Goal: Check status: Check status

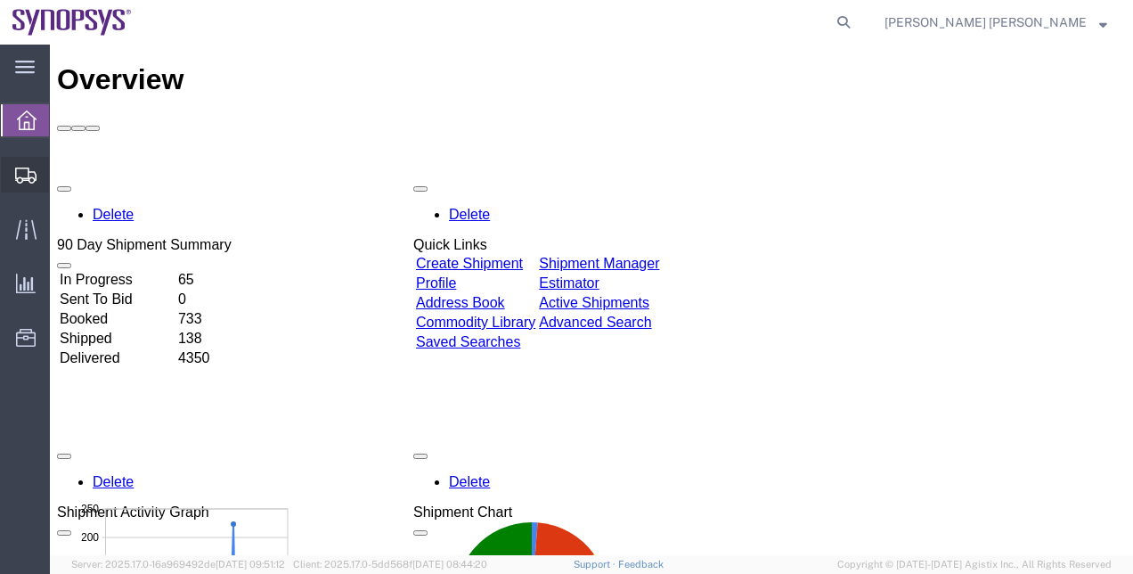
click at [0, 0] on span "Shipment Manager" at bounding box center [0, 0] width 0 height 0
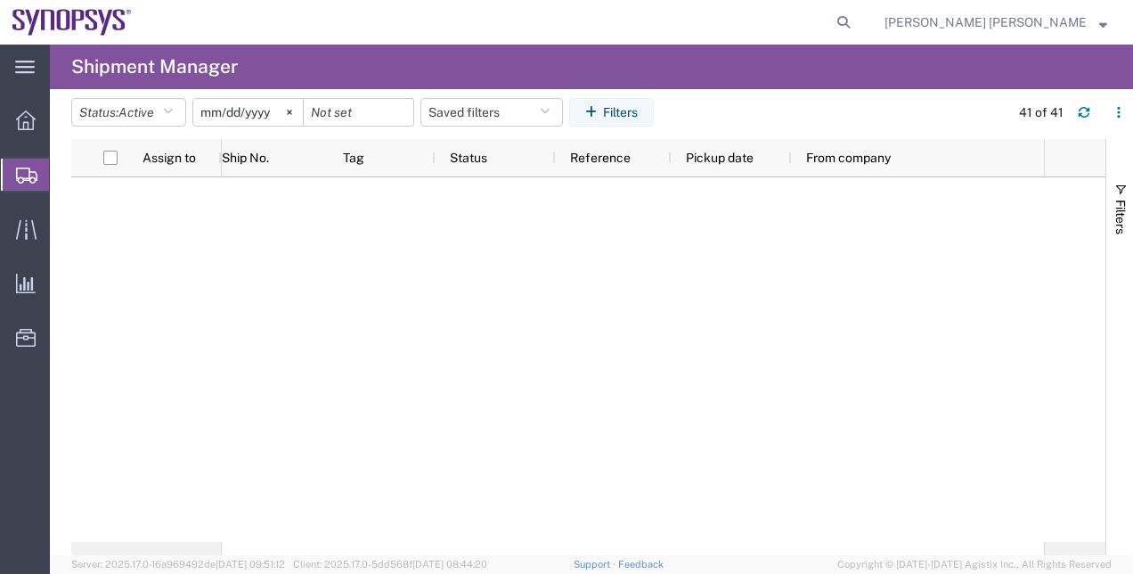
scroll to position [1169, 0]
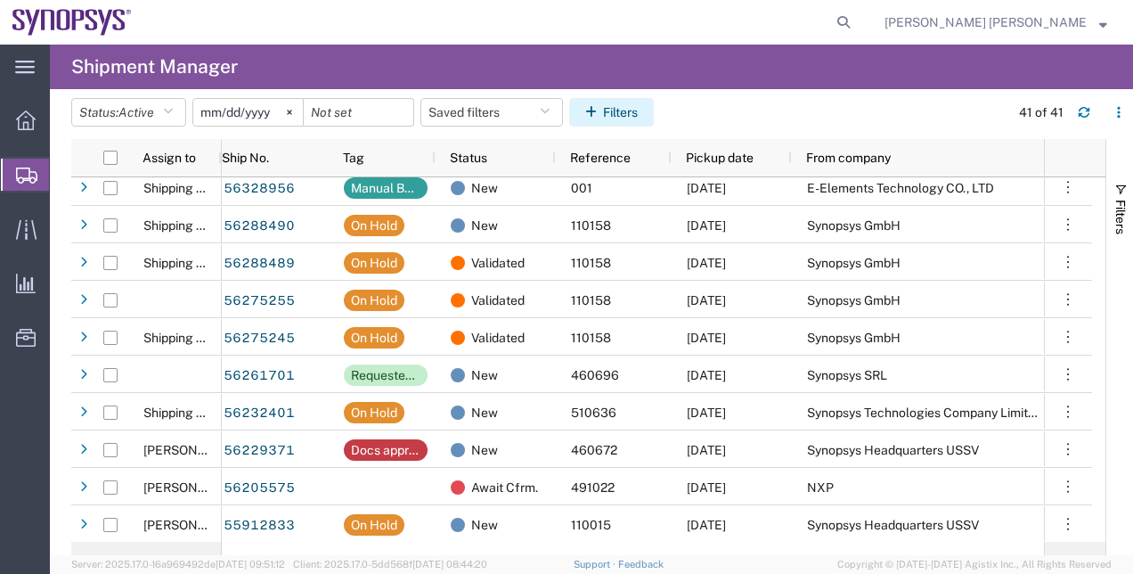
click at [626, 121] on button "Filters" at bounding box center [611, 112] width 85 height 29
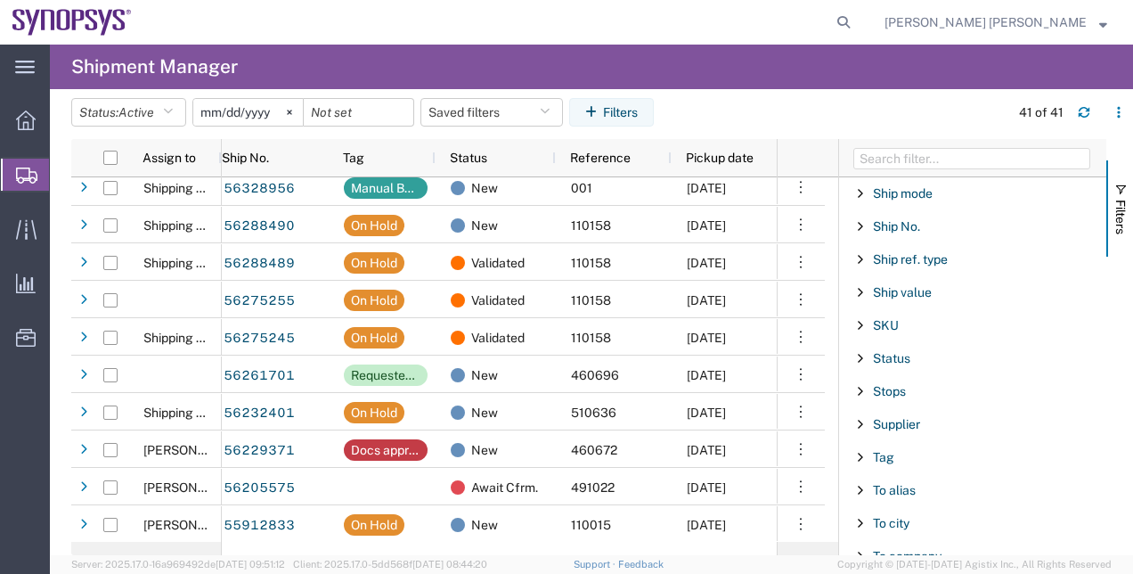
scroll to position [1465, 0]
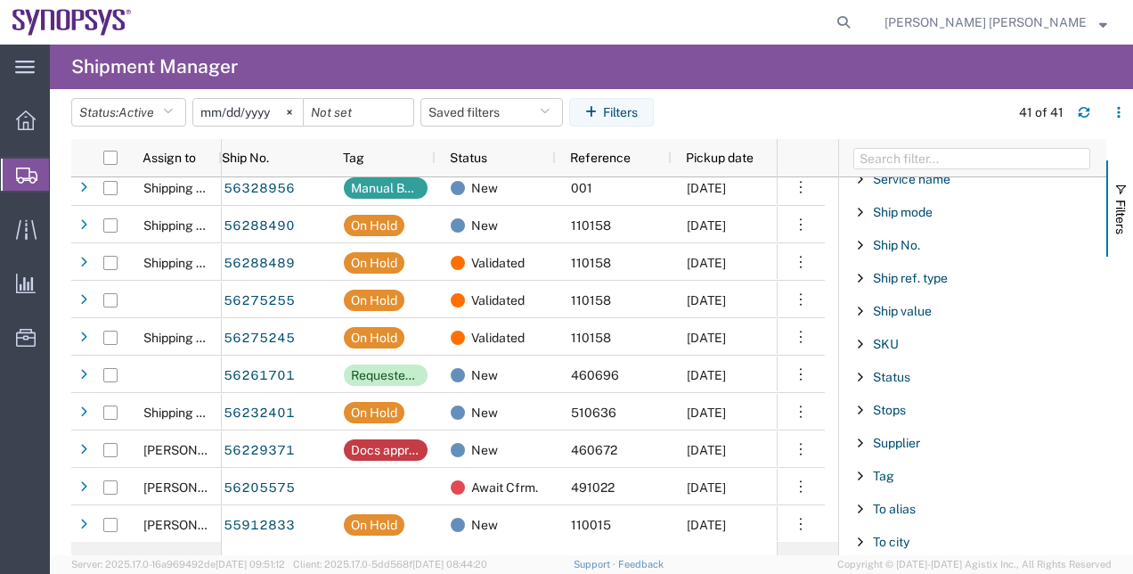
click at [900, 229] on div "Ship No." at bounding box center [972, 245] width 267 height 32
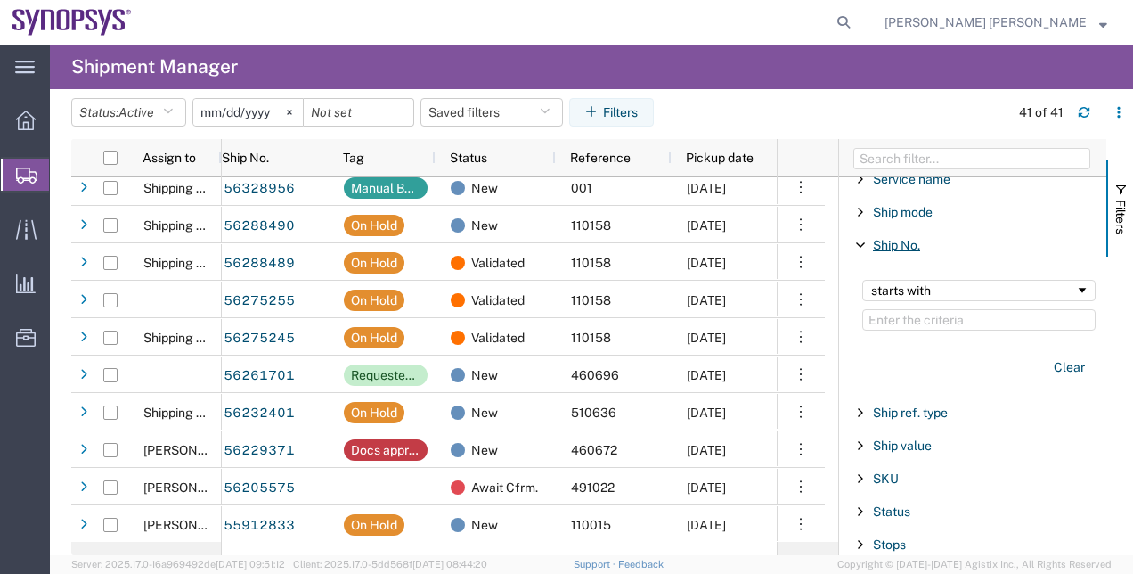
click at [900, 238] on span "Ship No." at bounding box center [896, 245] width 47 height 14
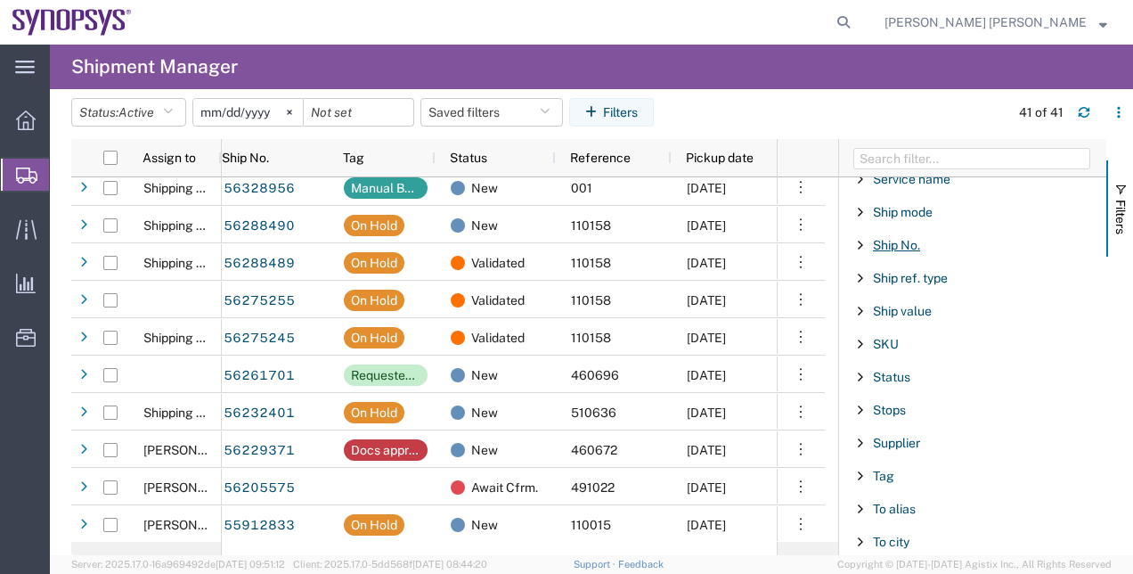
click at [910, 238] on span "Ship No." at bounding box center [896, 245] width 47 height 14
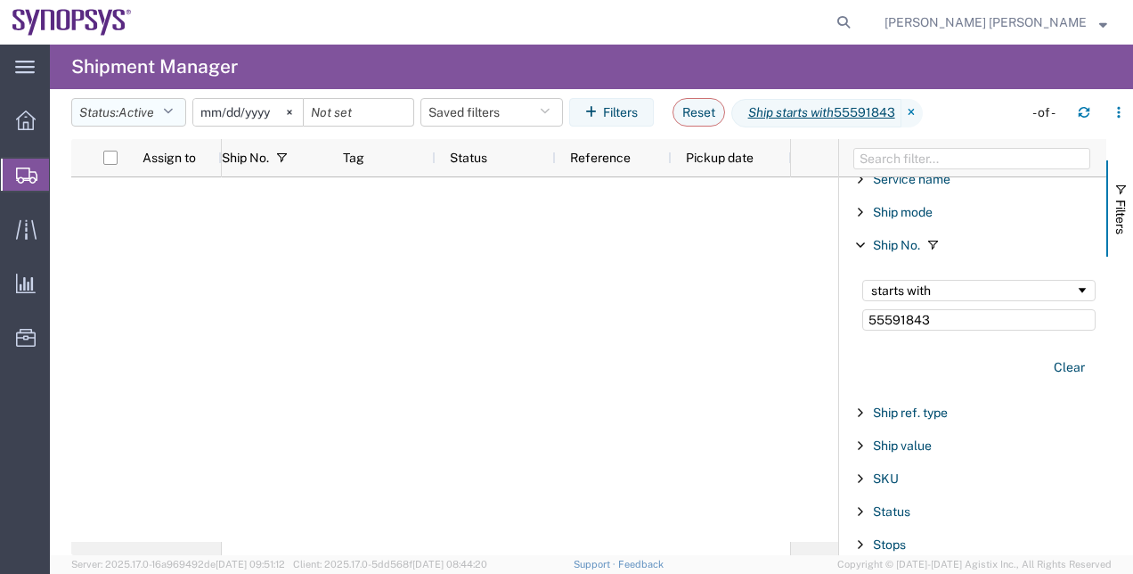
type input "55591843"
click at [179, 110] on button "Status: Active" at bounding box center [128, 112] width 115 height 29
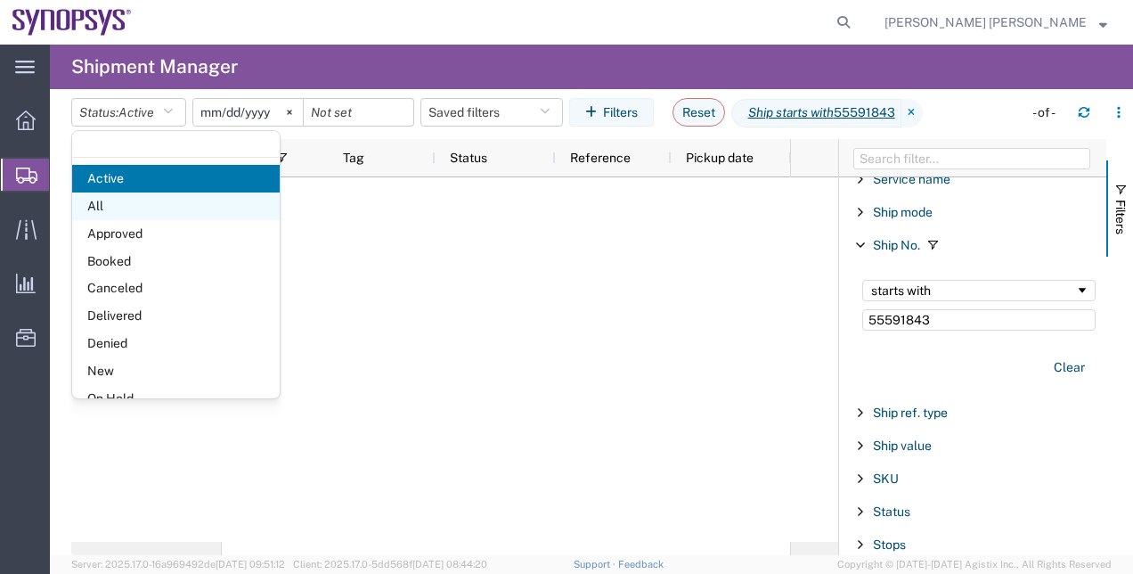
click at [153, 208] on span "All" at bounding box center [176, 206] width 208 height 28
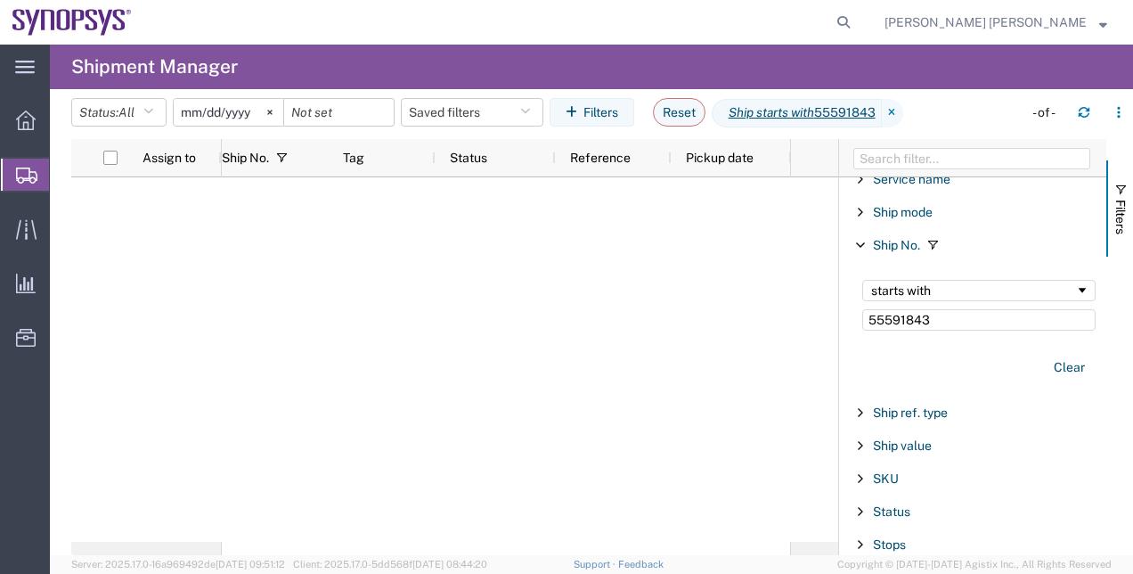
click at [272, 217] on div at bounding box center [506, 359] width 568 height 364
click at [363, 338] on div at bounding box center [506, 359] width 568 height 364
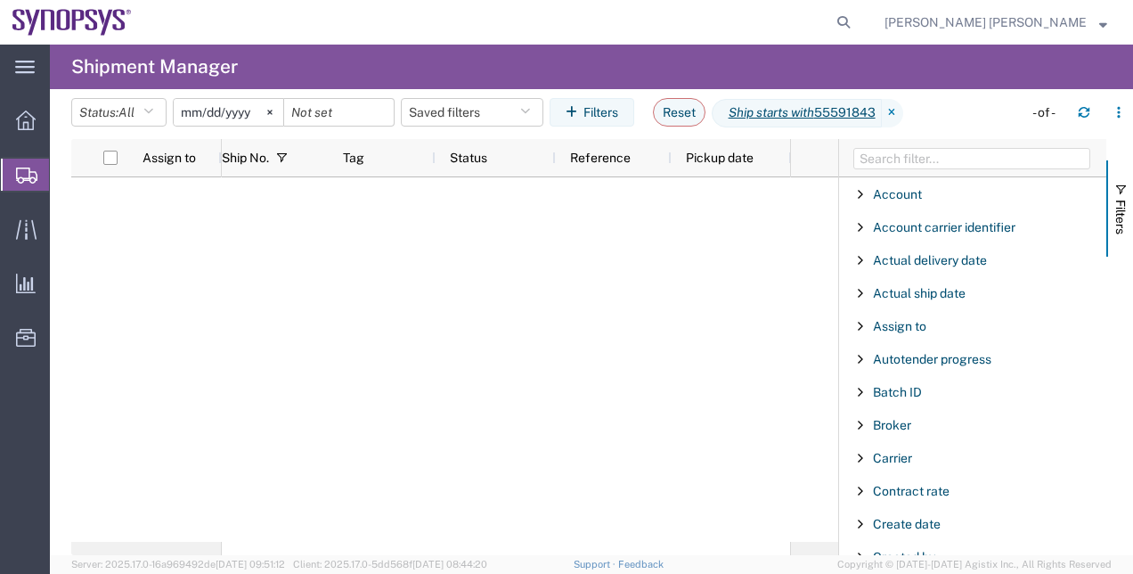
click at [651, 216] on div at bounding box center [506, 359] width 568 height 364
click at [0, 0] on span "Shipment Manager" at bounding box center [0, 0] width 0 height 0
click at [900, 107] on icon at bounding box center [892, 113] width 21 height 29
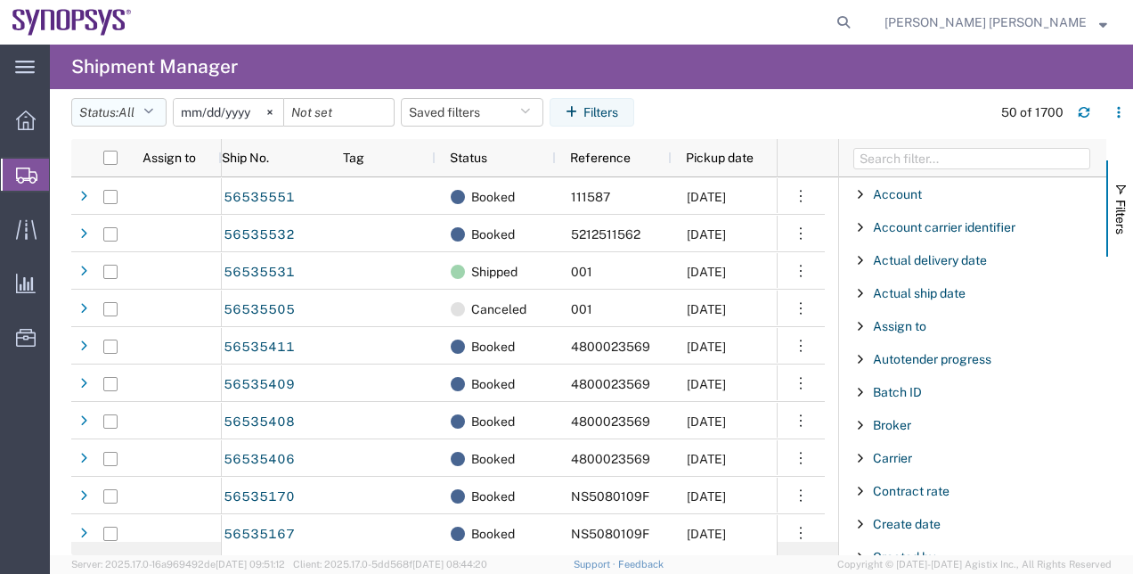
click at [153, 111] on icon "button" at bounding box center [148, 112] width 10 height 12
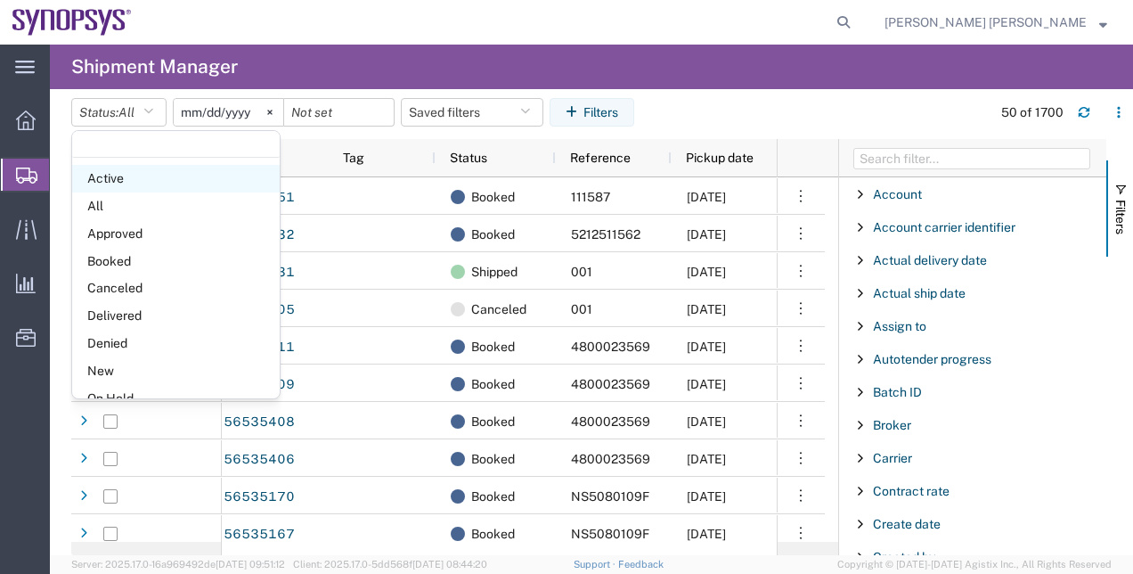
click at [153, 189] on span "Active" at bounding box center [176, 179] width 208 height 28
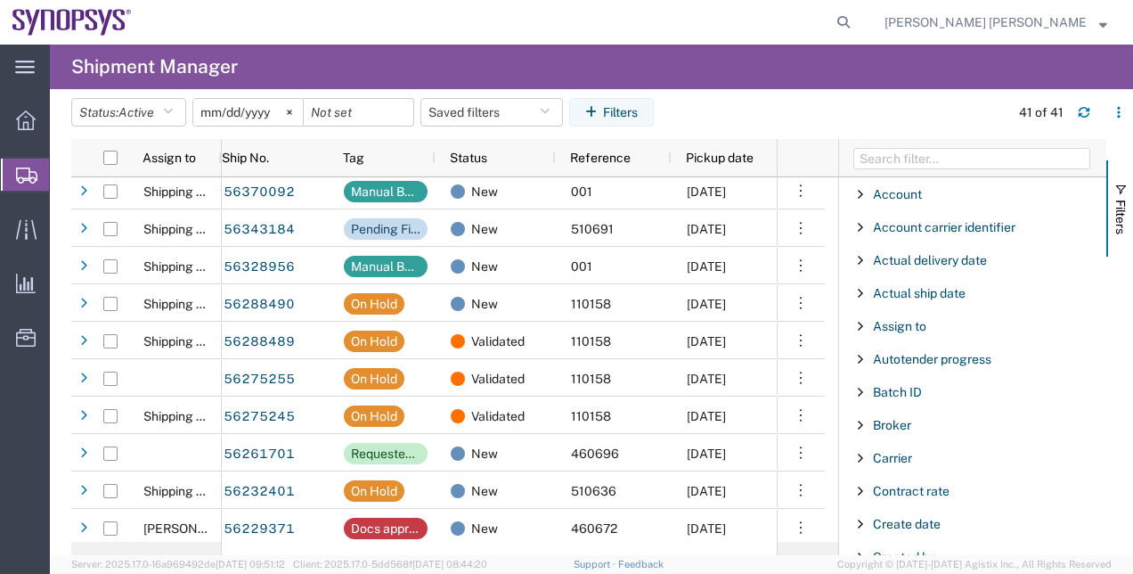
scroll to position [1169, 0]
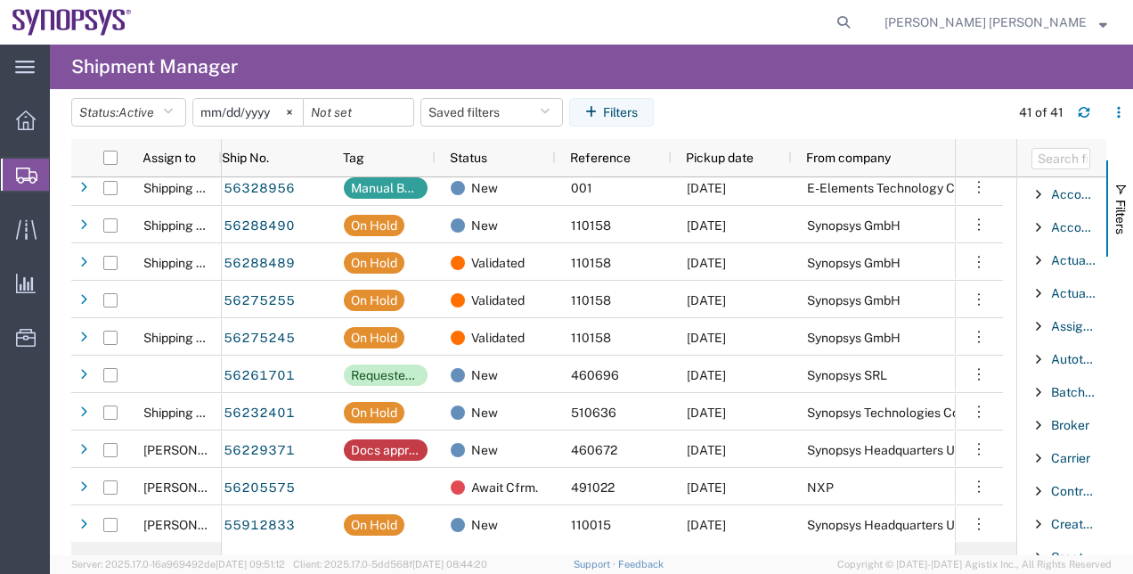
drag, startPoint x: 838, startPoint y: 419, endPoint x: 1096, endPoint y: 412, distance: 258.4
click at [1096, 412] on div "Account Enabled Account Account carrier identifier Enabled Account carrier iden…" at bounding box center [1061, 347] width 89 height 416
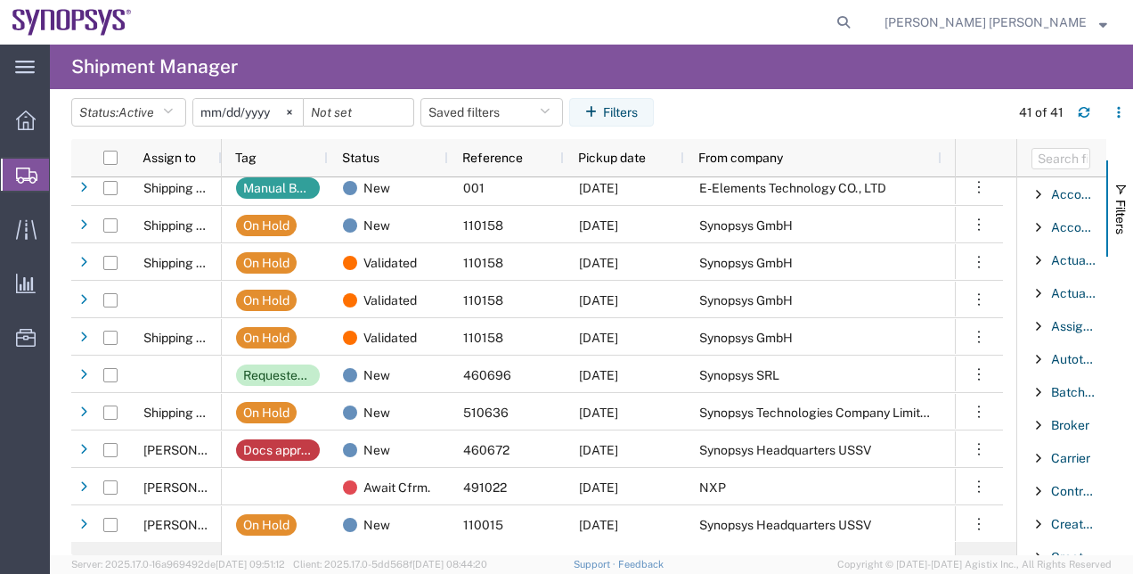
scroll to position [0, 0]
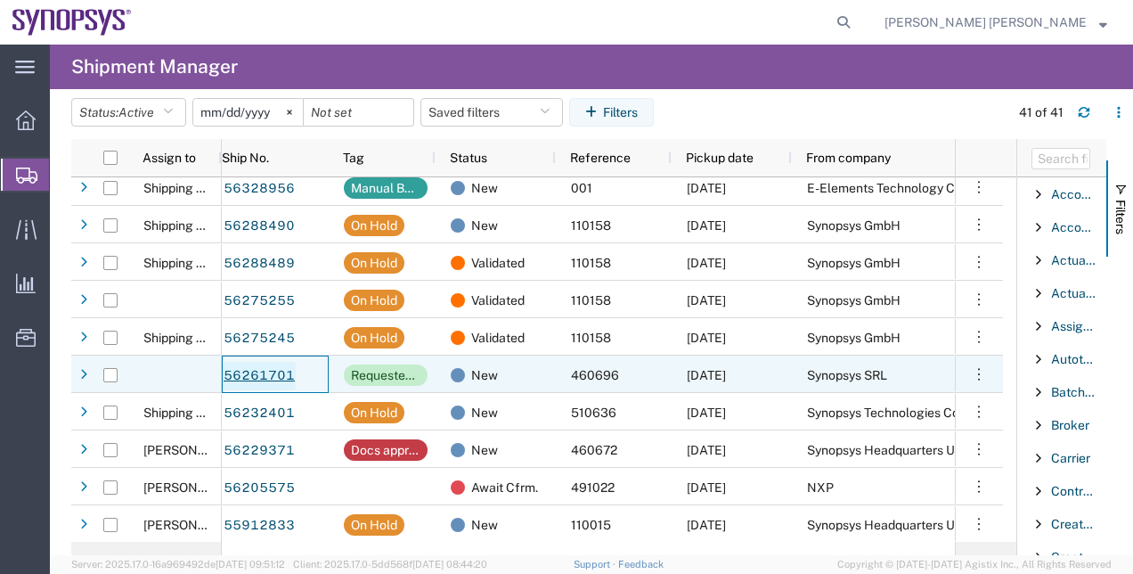
click at [271, 371] on link "56261701" at bounding box center [259, 376] width 73 height 29
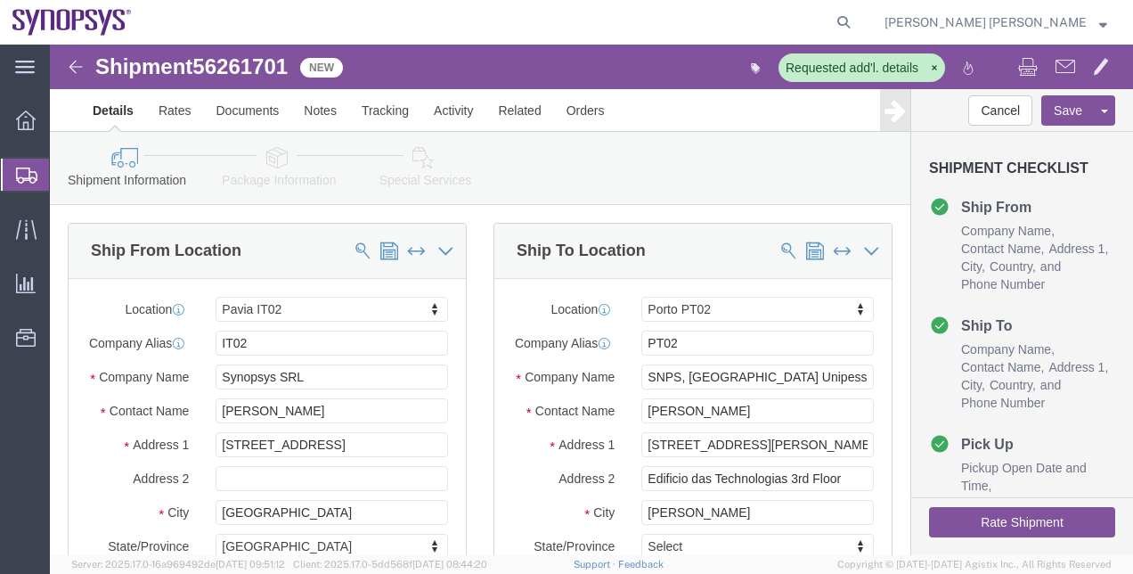
select select "63138"
select select "63151"
click div "Ship To Location Location [GEOGRAPHIC_DATA] PT02 My Profile Location [GEOGRAPHI…"
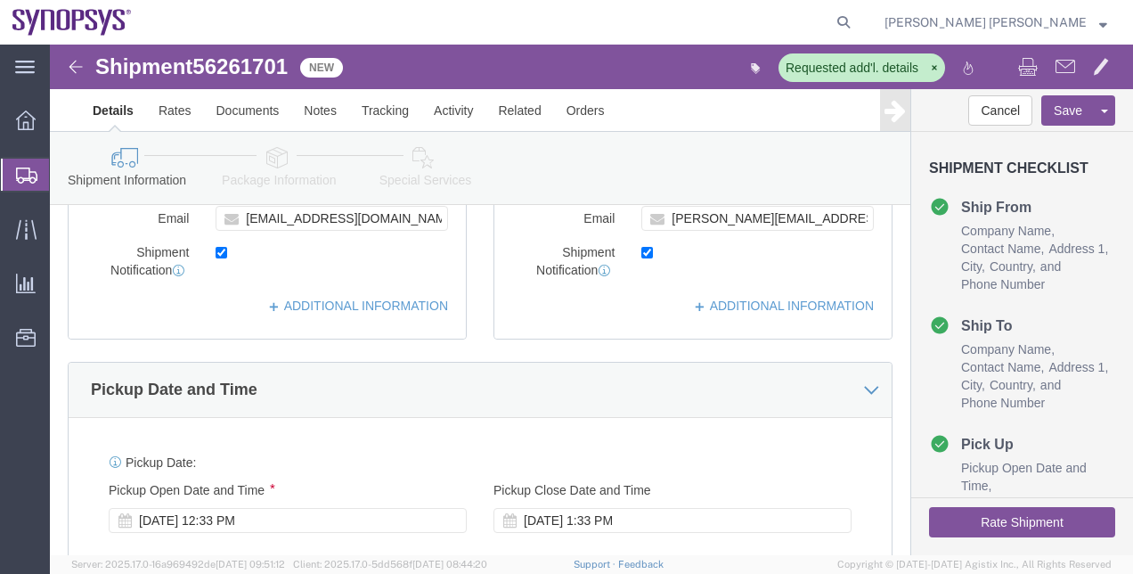
click link "Package Information"
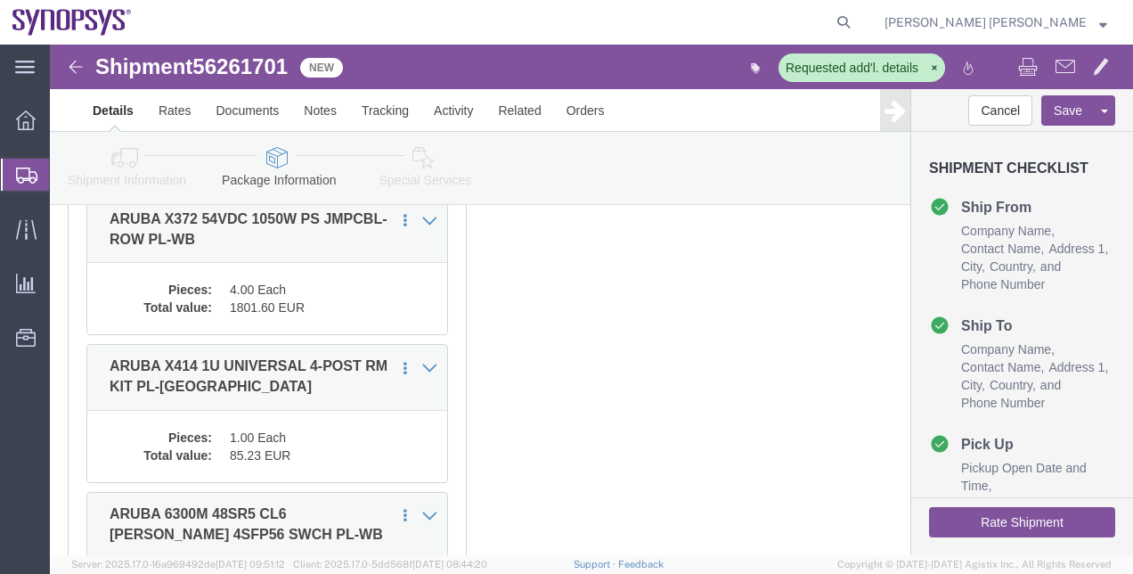
click div "Previous Continue"
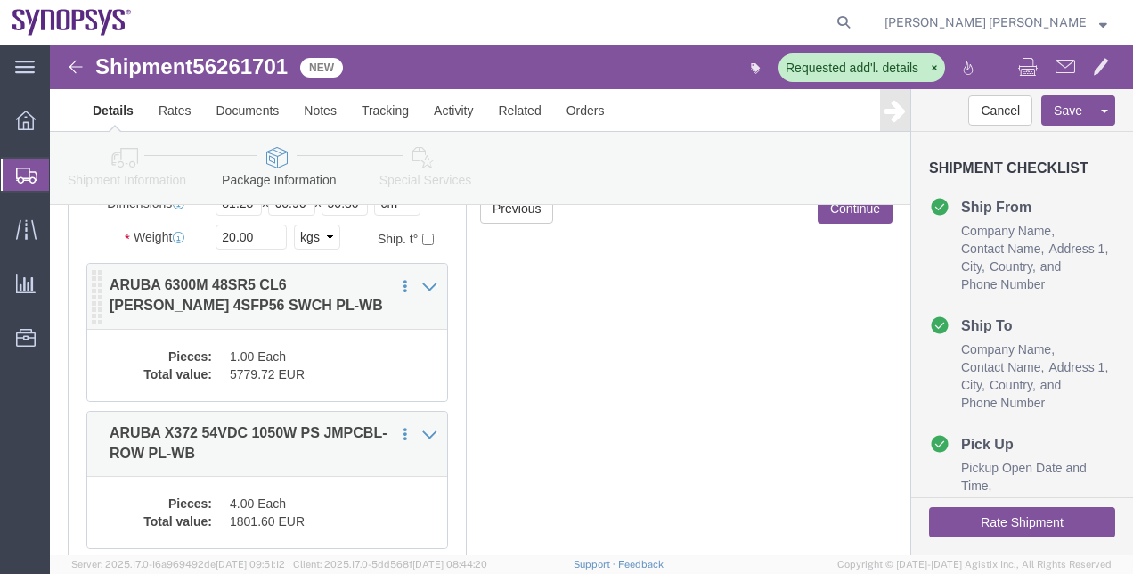
click dd "5779.72 EUR"
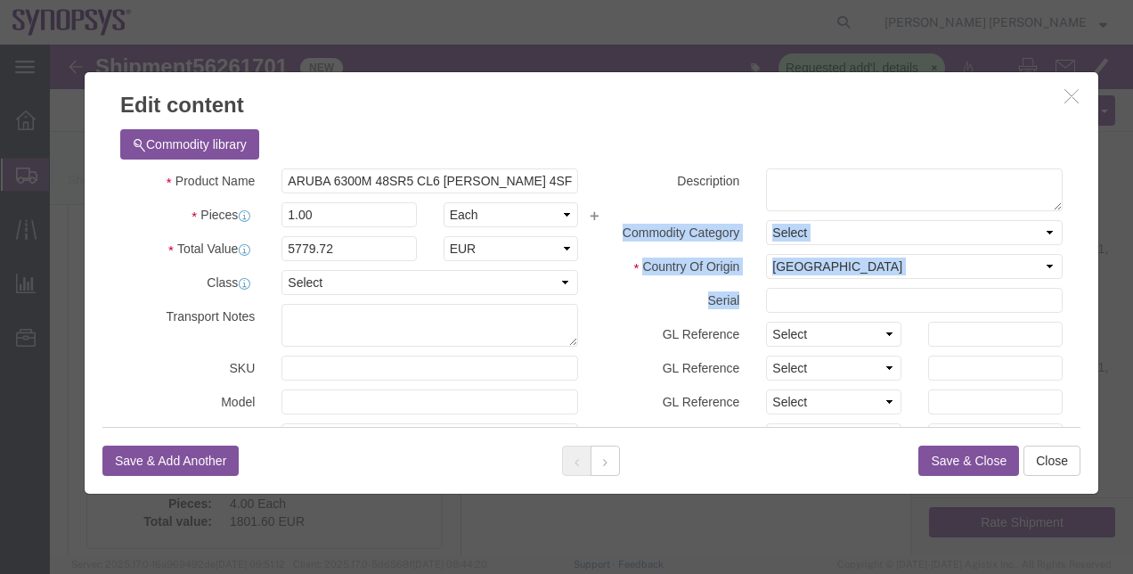
drag, startPoint x: 1031, startPoint y: 135, endPoint x: 1031, endPoint y: 243, distance: 107.8
click div "Commodity library Product Name ARUBA 6300M 48SR5 CL6 [PERSON_NAME] 4SFP56 SWCH …"
drag, startPoint x: 1031, startPoint y: 243, endPoint x: 1017, endPoint y: 201, distance: 44.2
click div "Commodity library Product Name ARUBA 6300M 48SR5 CL6 [PERSON_NAME] 4SFP56 SWCH …"
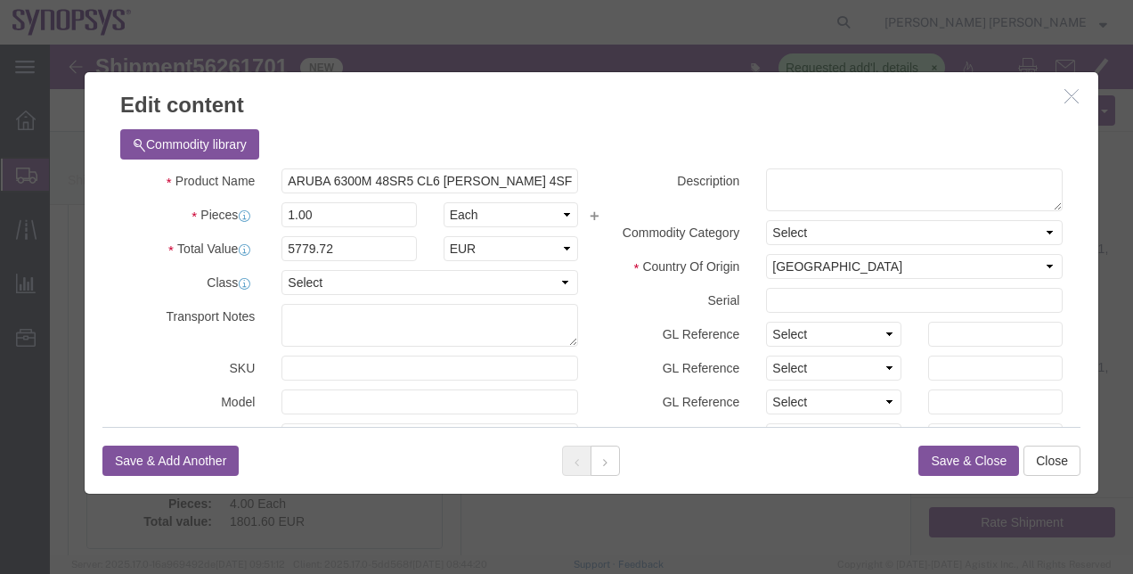
click div "Commodity library"
click input "text"
paste input "VN53M3P10F"
type input "VN53M3P10F"
click div "Description Commodity Category Select Country Of Origin Select [GEOGRAPHIC_DATA…"
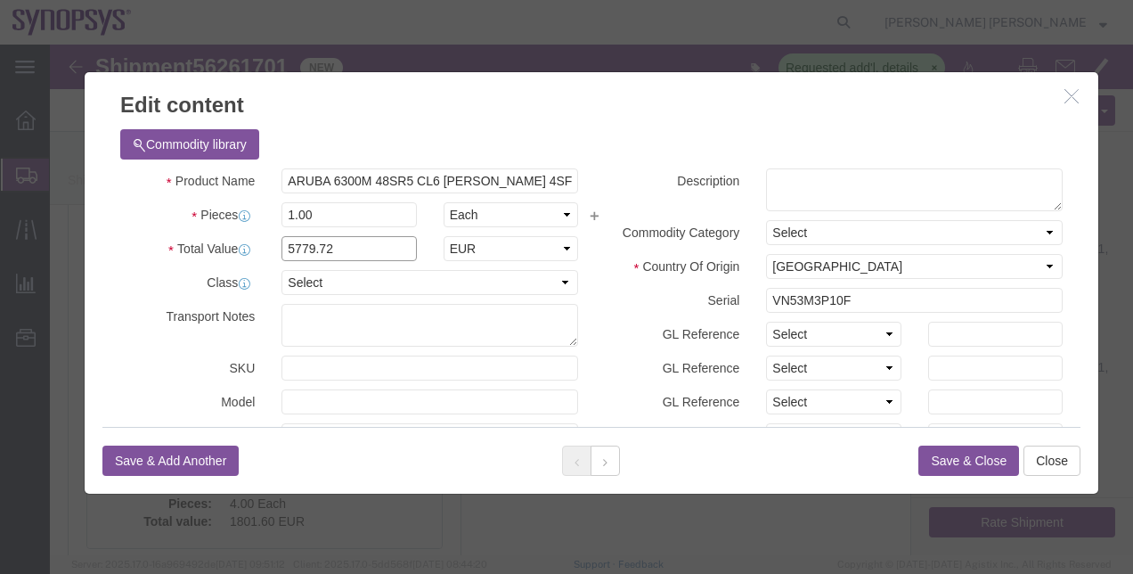
click input "5779.72"
type input "5675.82"
click button "Save & Close"
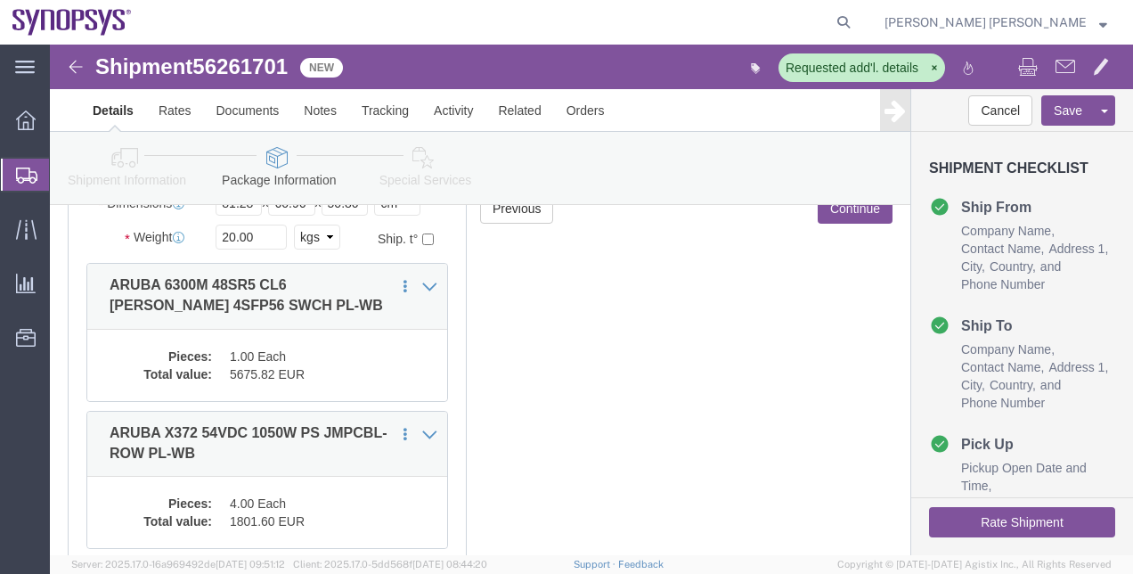
click div "Previous Continue"
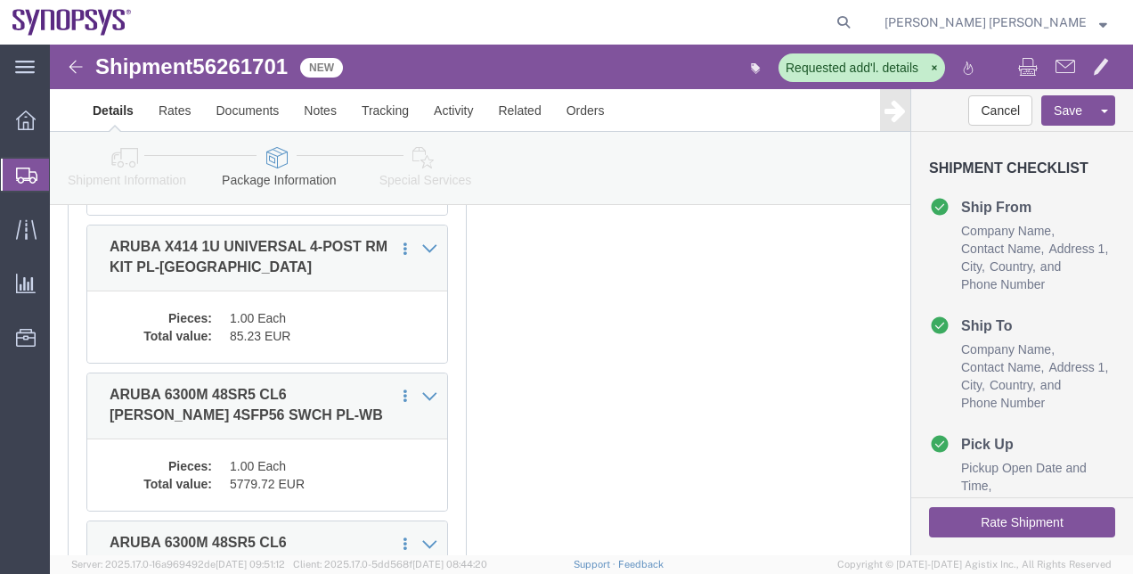
scroll to position [713, 0]
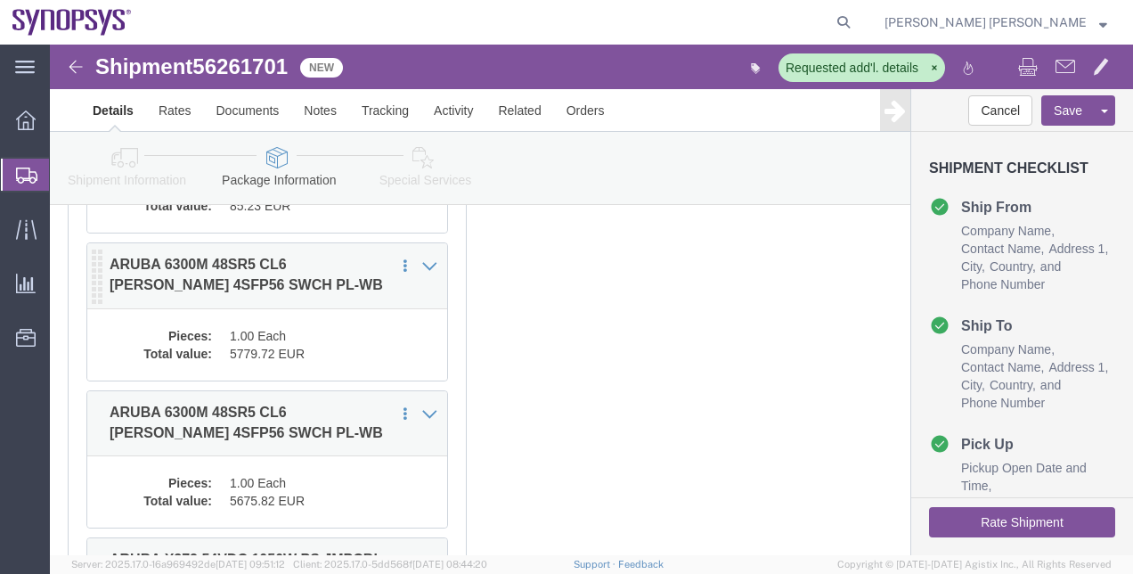
click dd "1.00 Each"
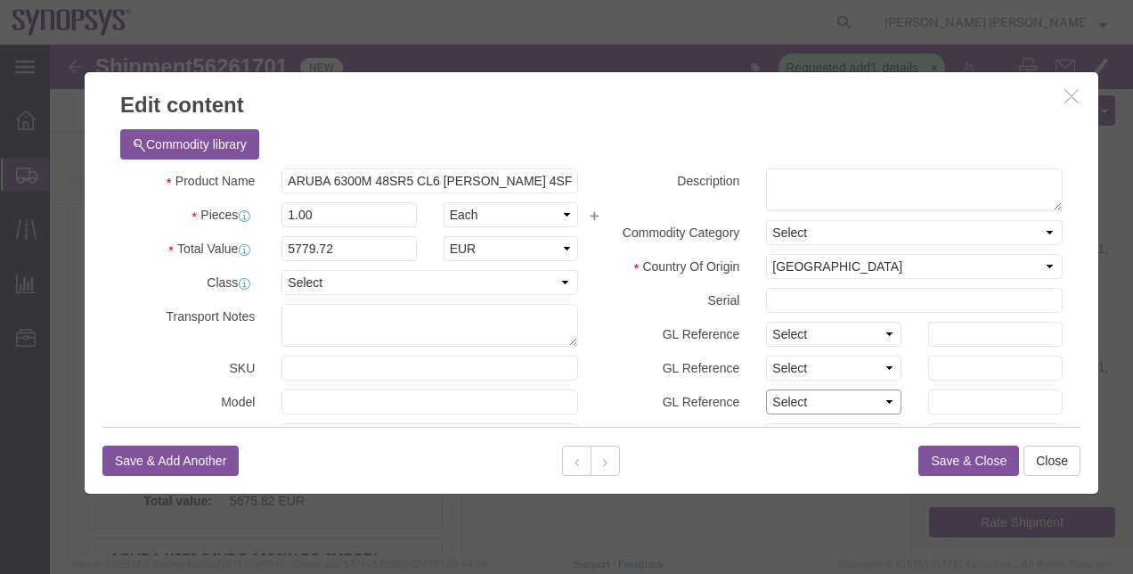
click select "Select Account Type Activity ID Airline Appointment Number ASN Batch Number Bil…"
click input "text"
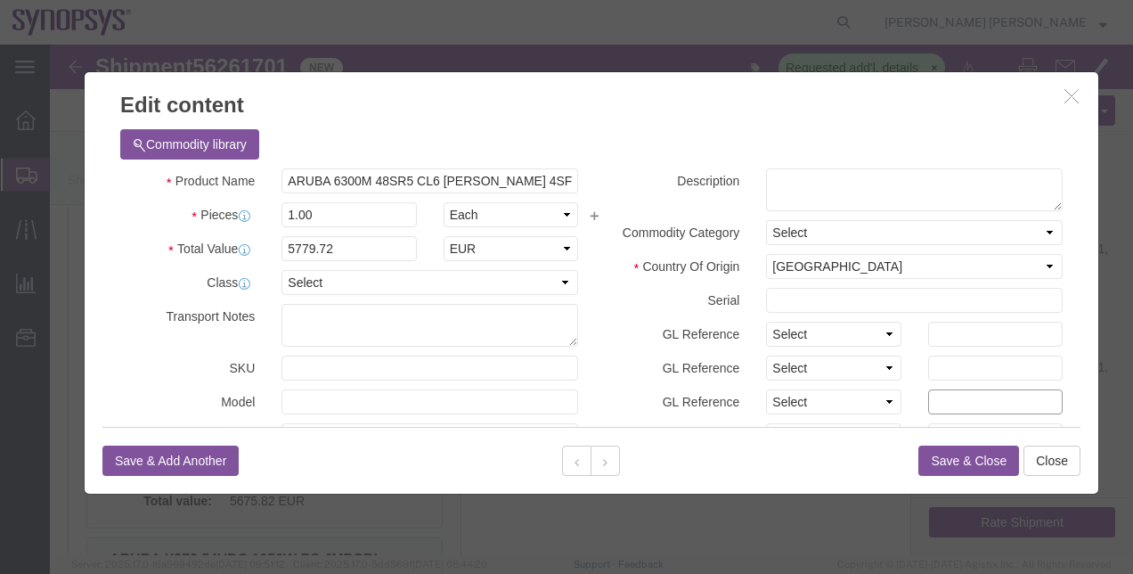
click input "text"
click div "Select Account Type Activity ID Airline Appointment Number ASN Batch Number Bil…"
click select "Select Account Type Activity ID Airline Appointment Number ASN Batch Number Bil…"
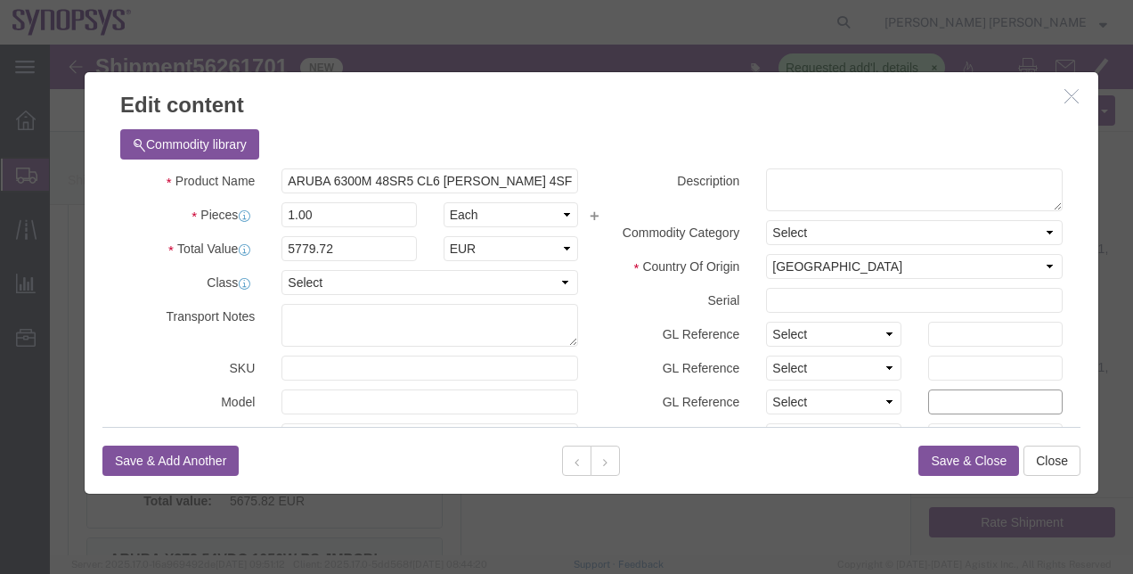
click input "text"
drag, startPoint x: 1046, startPoint y: 164, endPoint x: 1047, endPoint y: 196, distance: 32.1
click div "Edit content Commodity library Product Name ARUBA 6300M 48SR5 CL6 [PERSON_NAME]…"
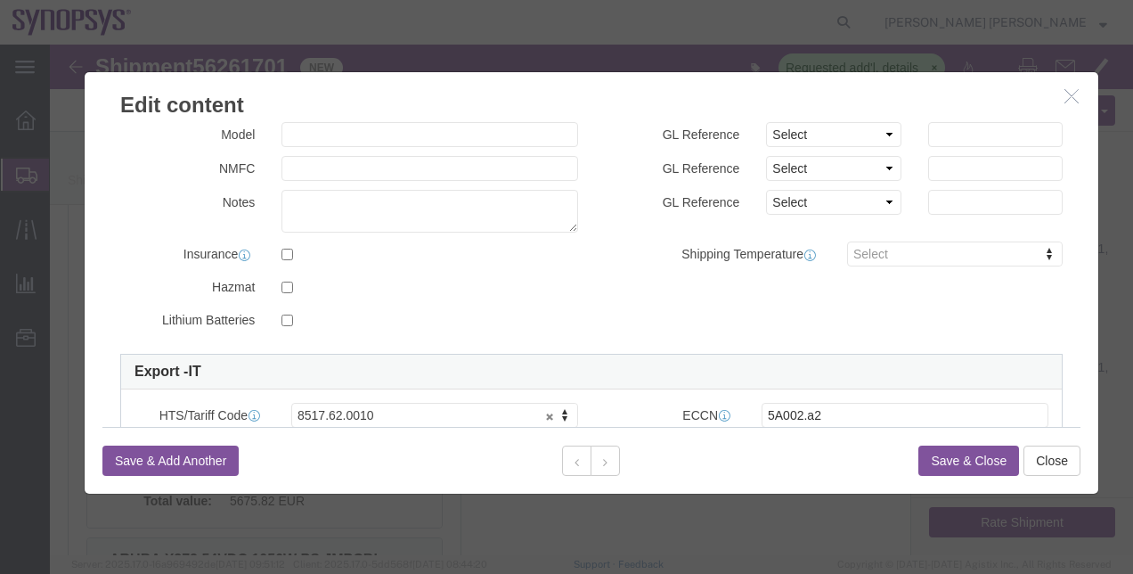
scroll to position [536, 0]
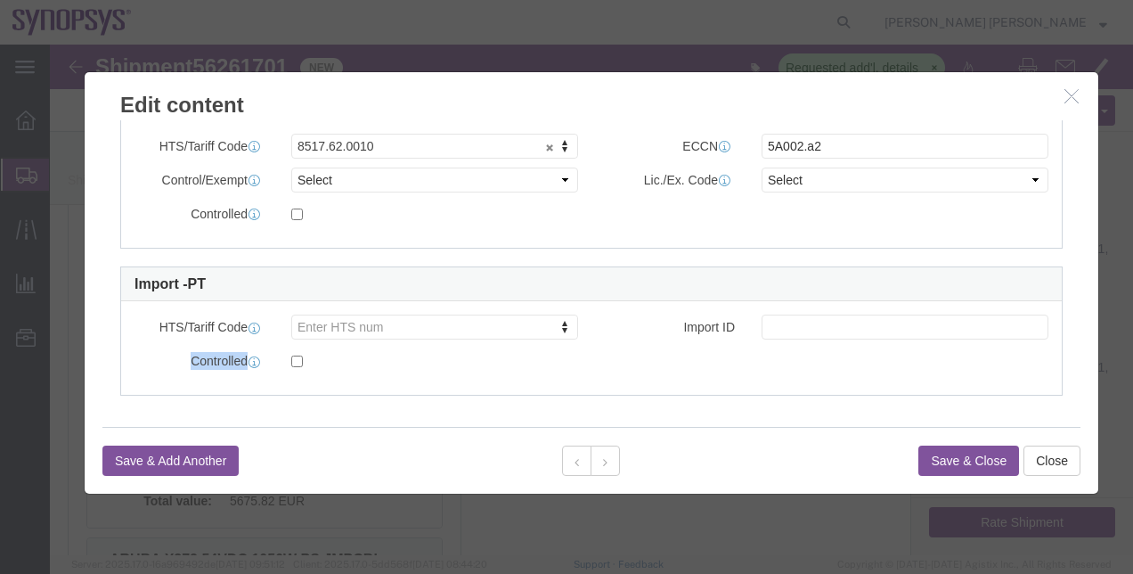
drag, startPoint x: 1031, startPoint y: 273, endPoint x: 1031, endPoint y: 171, distance: 102.4
click div "Commodity library Product Name ARUBA 6300M 48SR5 CL6 [PERSON_NAME] 4SFP56 SWCH …"
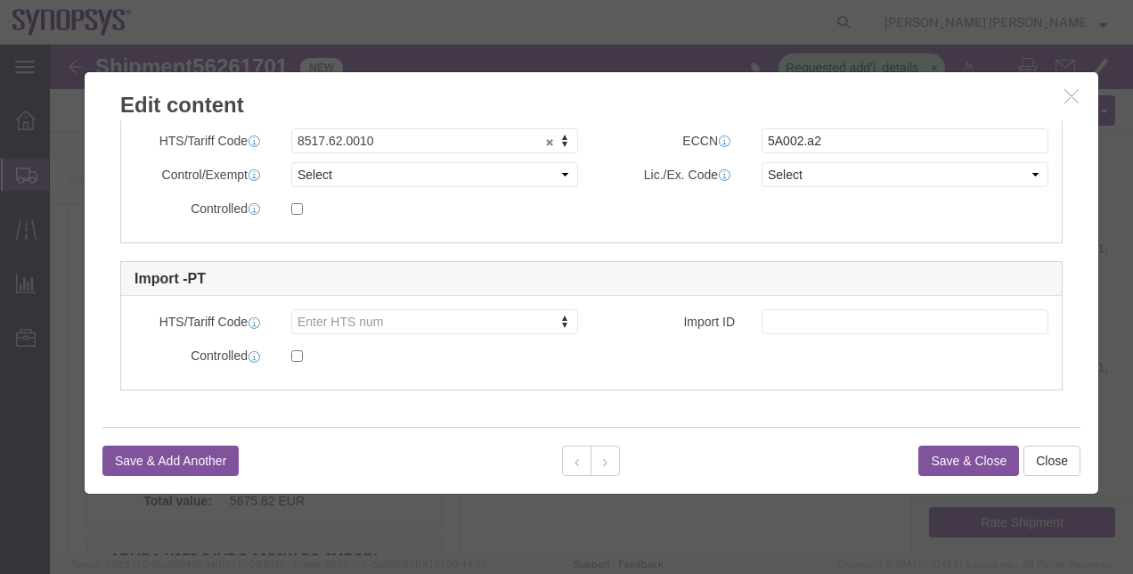
drag, startPoint x: 1031, startPoint y: 171, endPoint x: 1027, endPoint y: 230, distance: 59.0
click div "Edit content Commodity library Product Name ARUBA 6300M 48SR5 CL6 [PERSON_NAME]…"
click div "Commodity library Product Name ARUBA 6300M 48SR5 CL6 [PERSON_NAME] 4SFP56 SWCH …"
drag, startPoint x: 1041, startPoint y: 306, endPoint x: 1035, endPoint y: 210, distance: 96.4
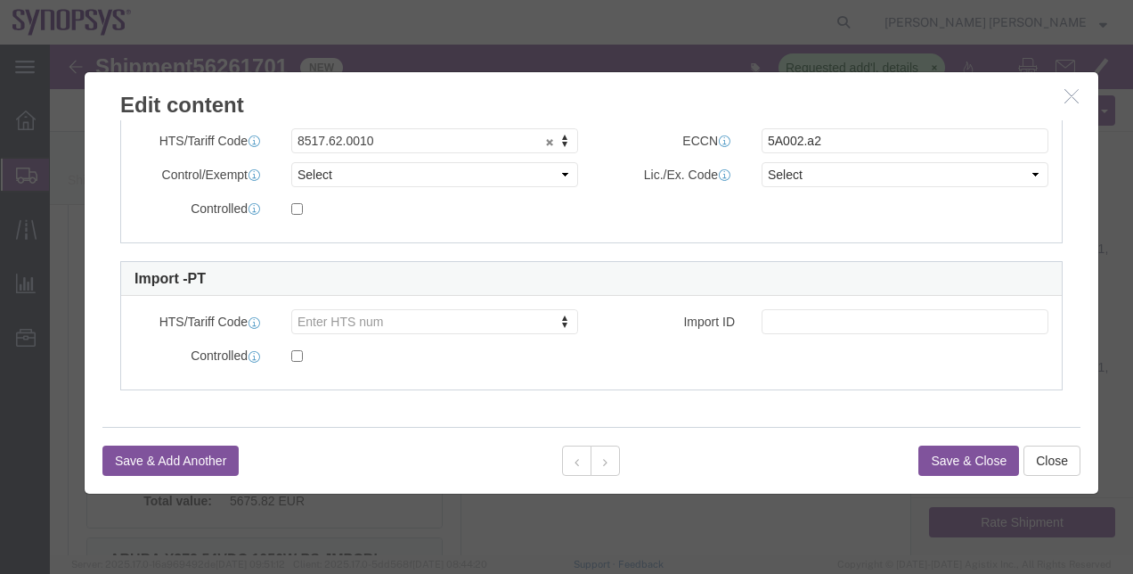
click div "Edit content Commodity library Product Name ARUBA 6300M 48SR5 CL6 [PERSON_NAME]…"
drag, startPoint x: 1035, startPoint y: 217, endPoint x: 646, endPoint y: 57, distance: 421.0
click div "Controlled"
click div "Commodity library Product Name ARUBA 6300M 48SR5 CL6 [PERSON_NAME] 4SFP56 SWCH …"
click at [769, 569] on agx-app-version "Server: 2025.17.0-16a969492de [DATE] 09:51:12 Client: 2025.17.0-5dd568f [DATE] …" at bounding box center [591, 564] width 1083 height 19
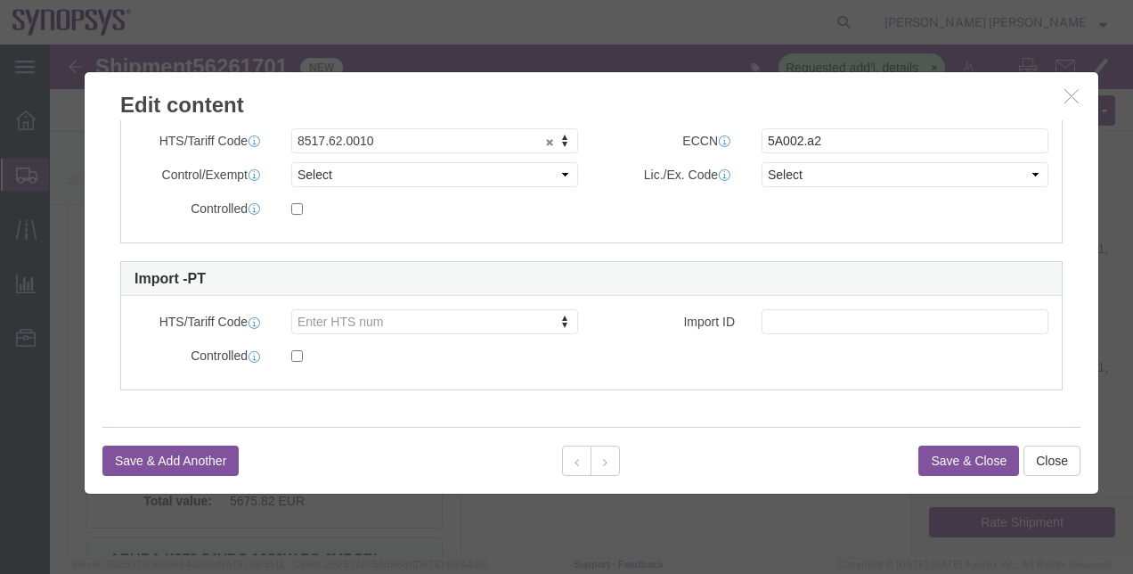
click div
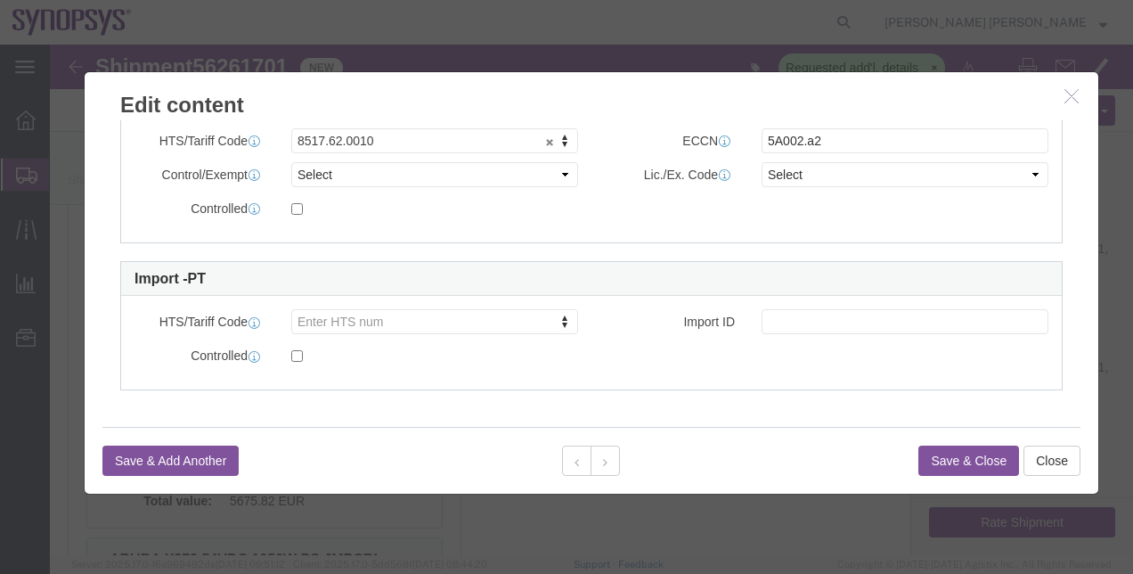
click div
drag, startPoint x: 1042, startPoint y: 294, endPoint x: 1042, endPoint y: 284, distance: 9.8
click div "Edit content Commodity library Product Name ARUBA 6300M 48SR5 CL6 [PERSON_NAME]…"
drag, startPoint x: 1042, startPoint y: 284, endPoint x: 1032, endPoint y: 269, distance: 18.0
click div "Commodity library Product Name ARUBA 6300M 48SR5 CL6 [PERSON_NAME] 4SFP56 SWCH …"
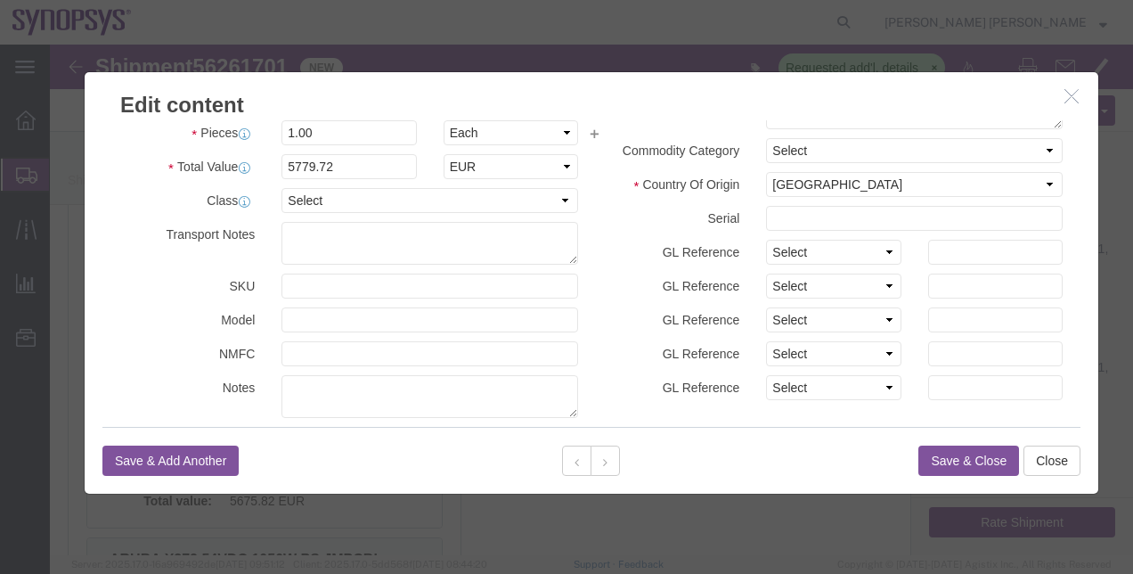
scroll to position [84, 0]
click div "Commodity library Product Name ARUBA 6300M 48SR5 CL6 [PERSON_NAME] 4SFP56 SWCH …"
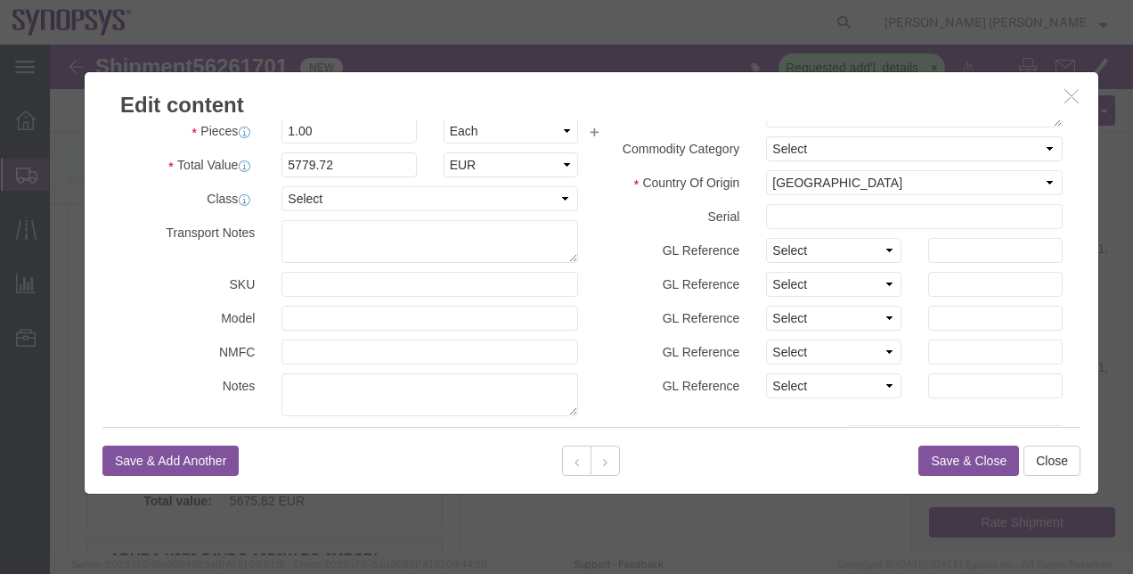
click div "Commodity library Product Name ARUBA 6300M 48SR5 CL6 [PERSON_NAME] 4SFP56 SWCH …"
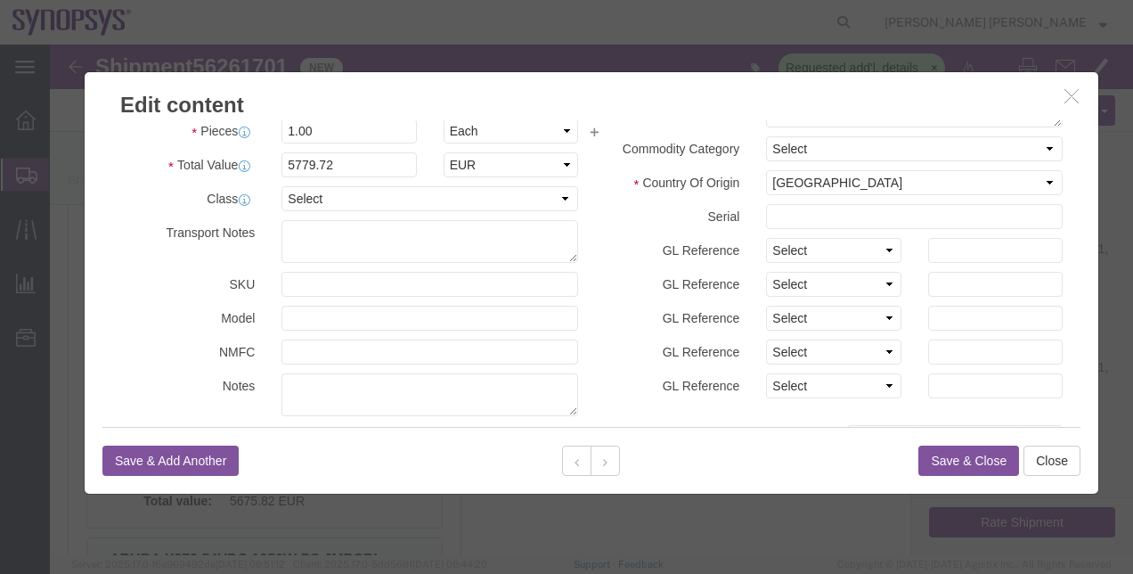
click div "Commodity library Product Name ARUBA 6300M 48SR5 CL6 [PERSON_NAME] 4SFP56 SWCH …"
drag, startPoint x: 1017, startPoint y: 51, endPoint x: 1077, endPoint y: 9, distance: 72.9
click div "Commodity library Product Name ARUBA 6300M 48SR5 CL6 [PERSON_NAME] 4SFP56 SWCH …"
click select "Select Account Type Activity ID Airline Appointment Number ASN Batch Number Bil…"
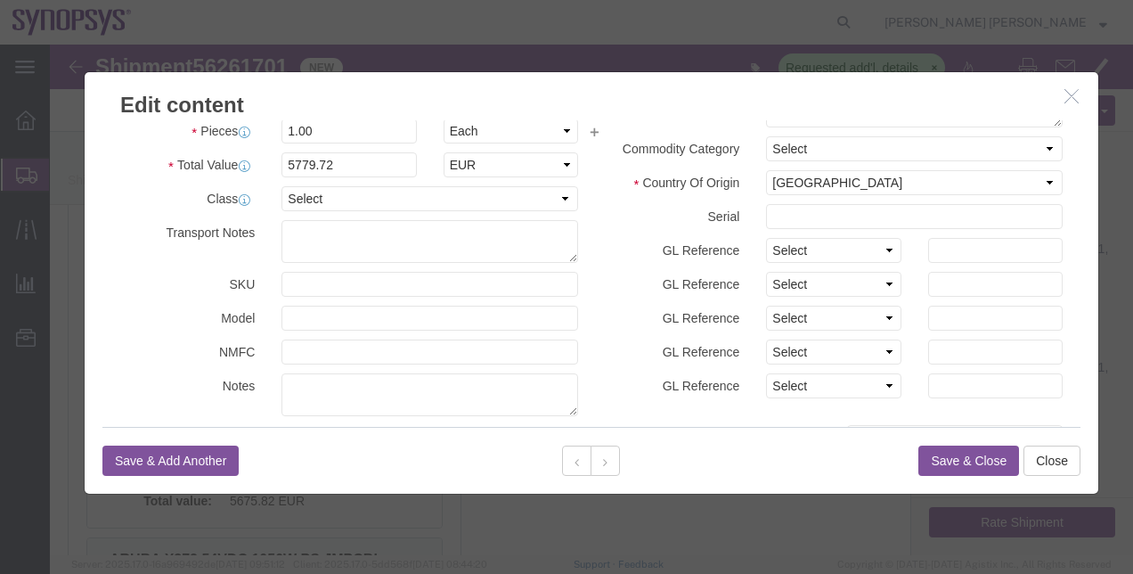
click div "GL Reference Select Account Type Activity ID Airline Appointment Number ASN Bat…"
click input "text"
click div "Product Name ARUBA 6300M 48SR5 CL6 [PERSON_NAME] 4SFP56 SWCH PL-WB Pieces 1.00 …"
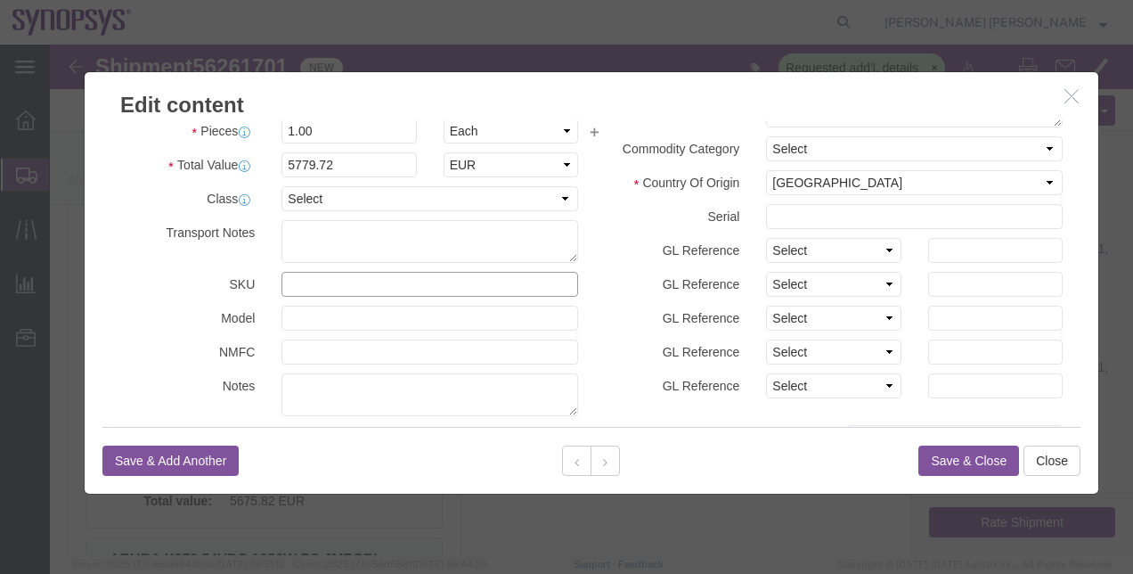
click input "text"
click div
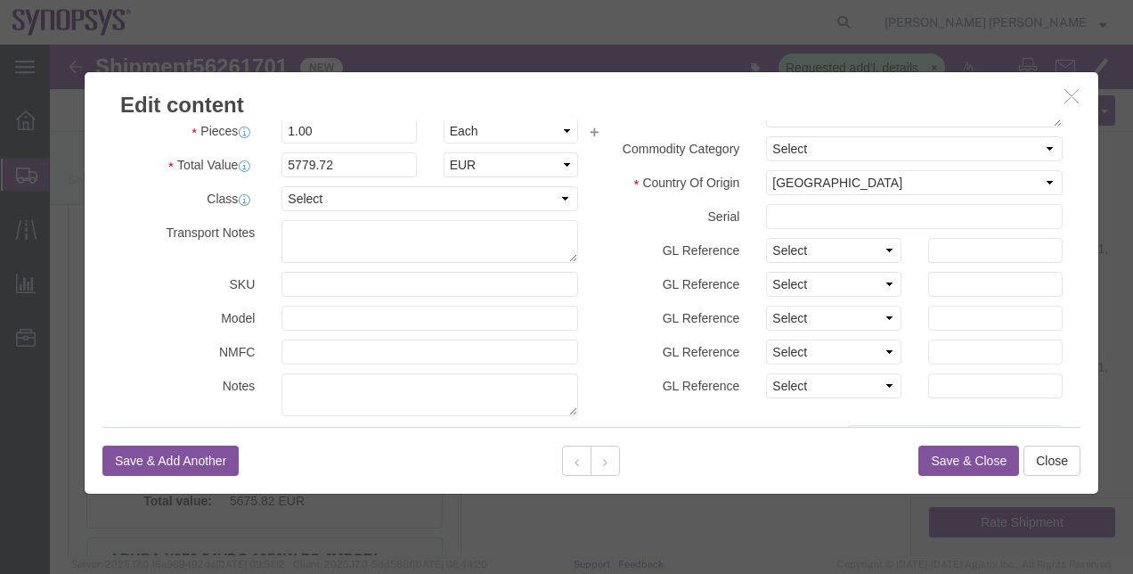
click div
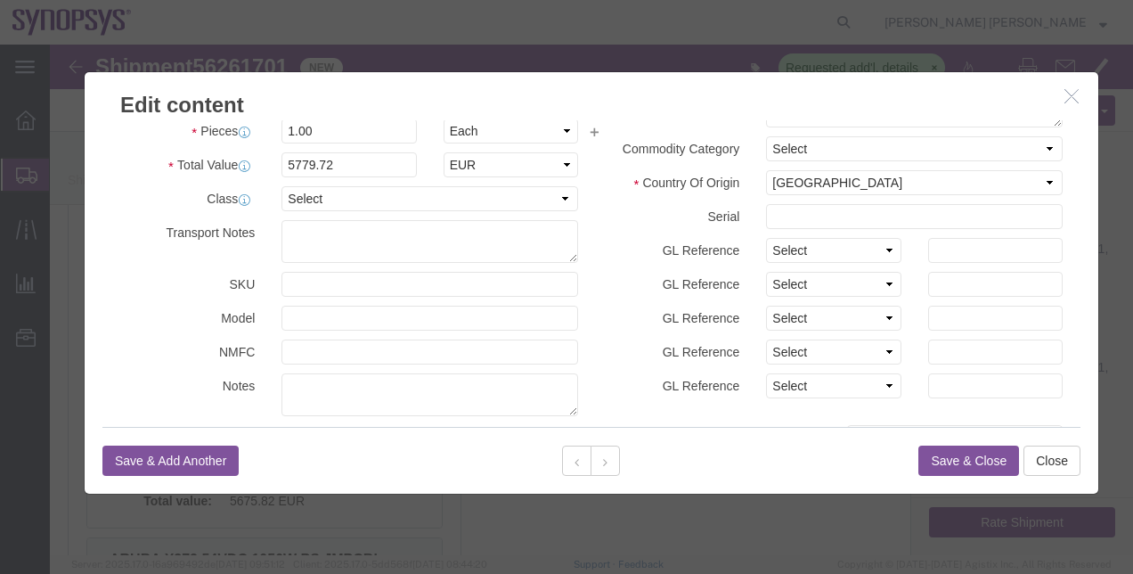
click div
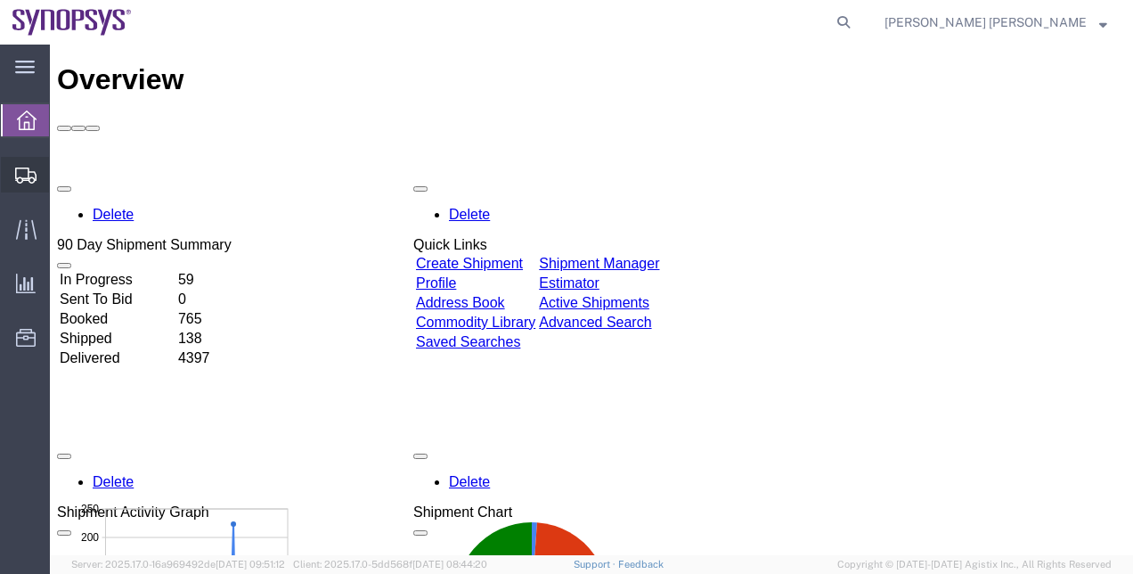
click at [0, 0] on span "Shipment Manager" at bounding box center [0, 0] width 0 height 0
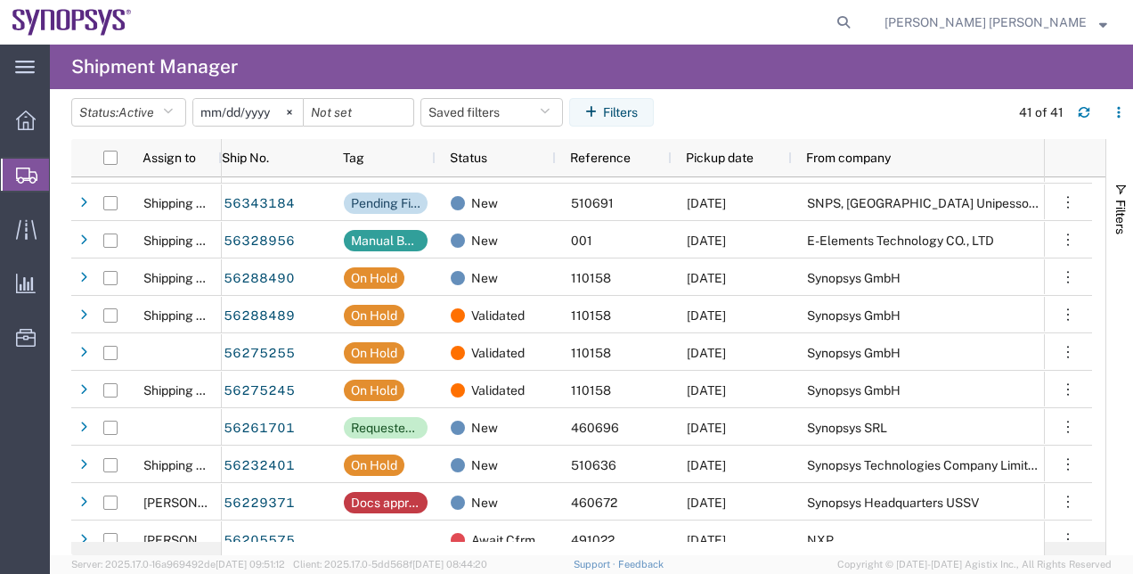
scroll to position [1169, 0]
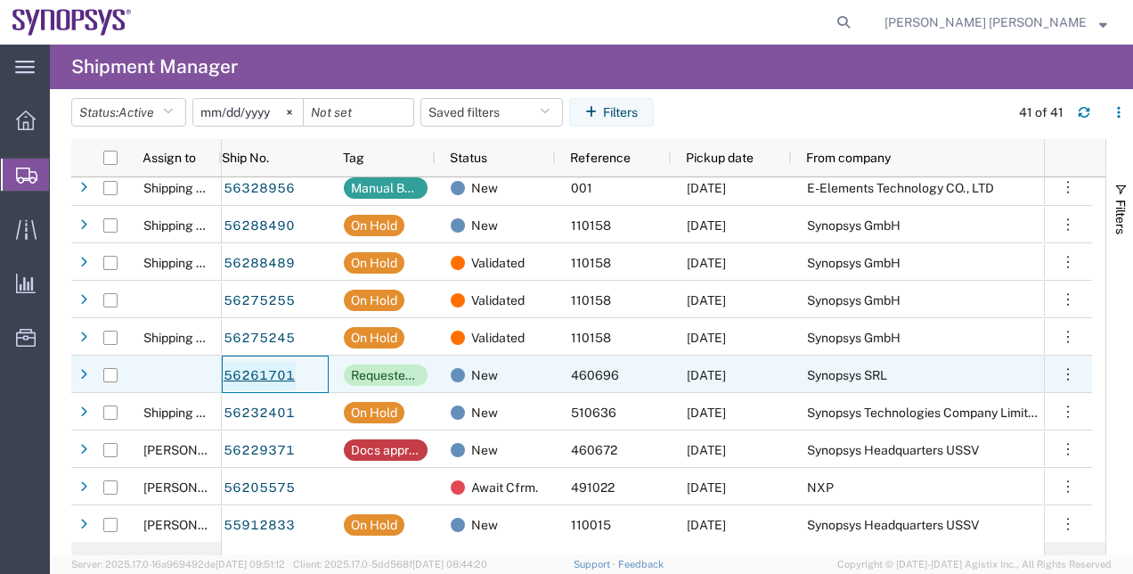
click at [264, 371] on link "56261701" at bounding box center [259, 376] width 73 height 29
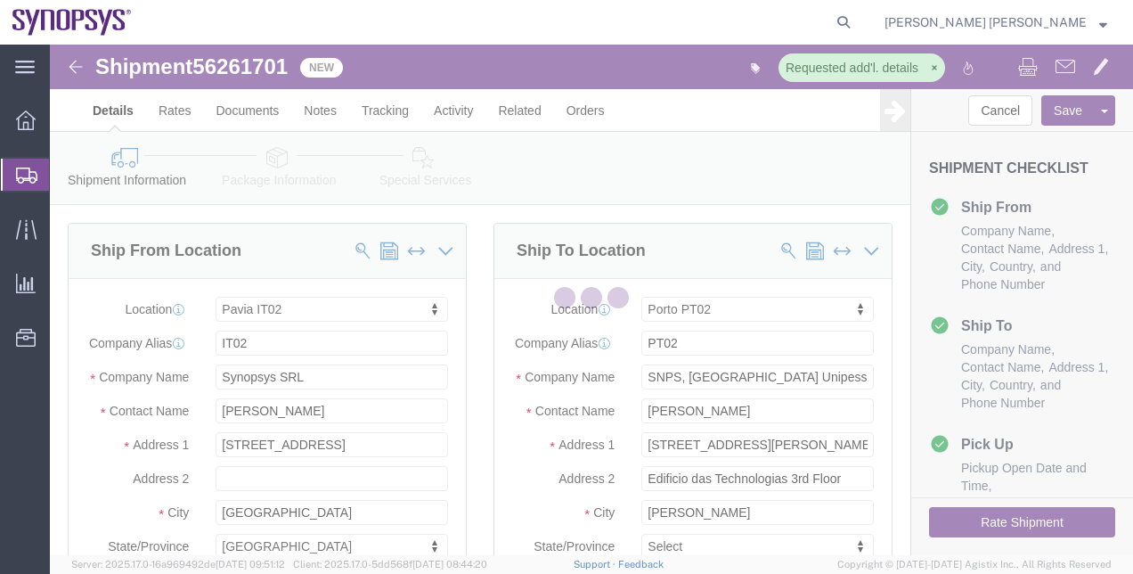
select select "63138"
select select "63151"
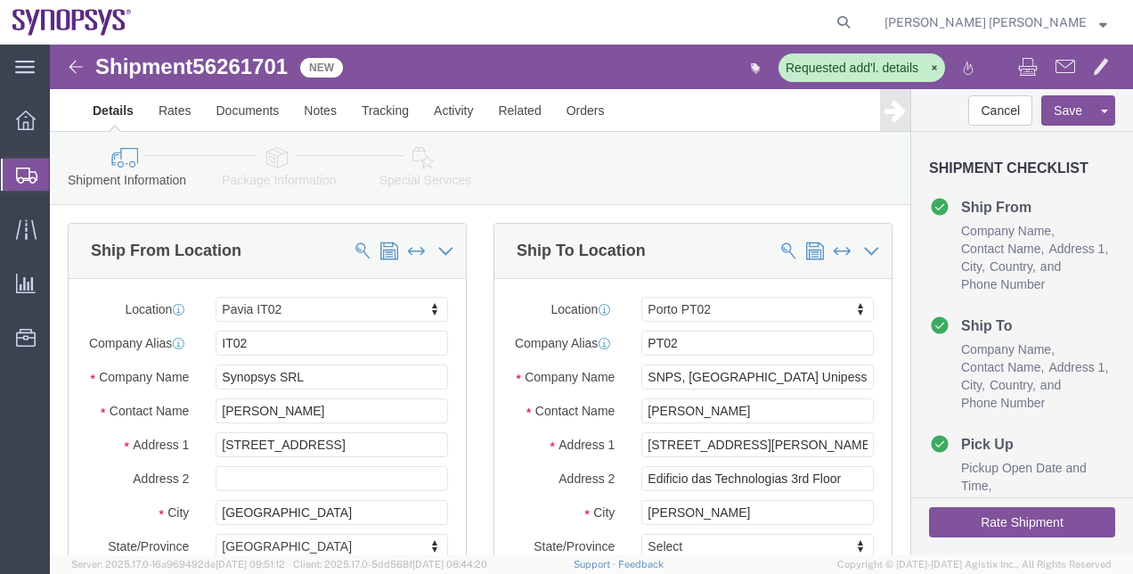
click link "Package Information"
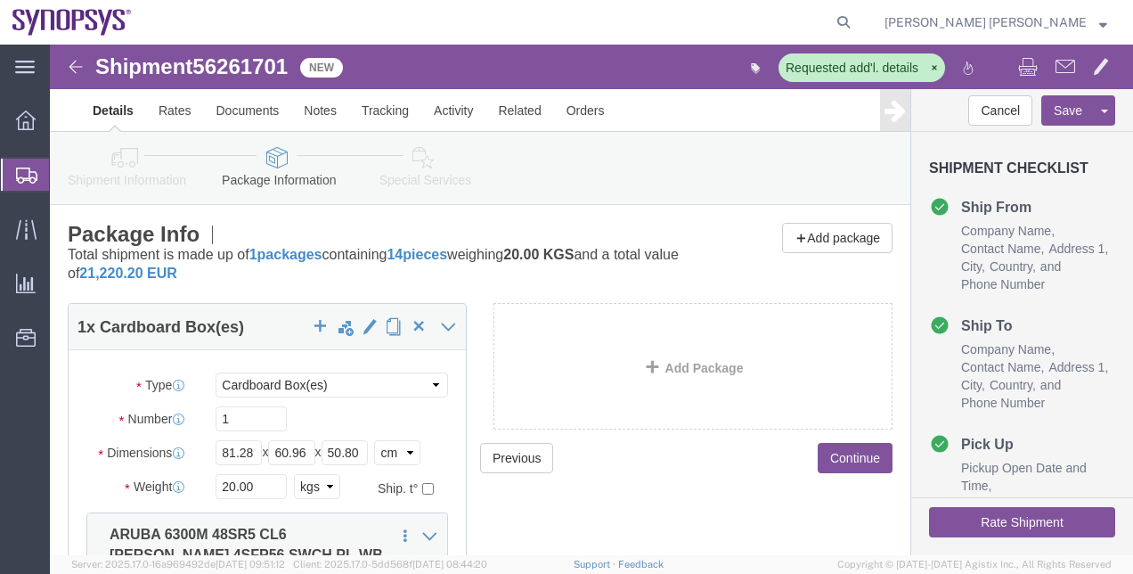
click div "1 x Cardboard Box(es) Package Type Select Bale(s) Basket(s) Bolt(s) Bottle(s) B…"
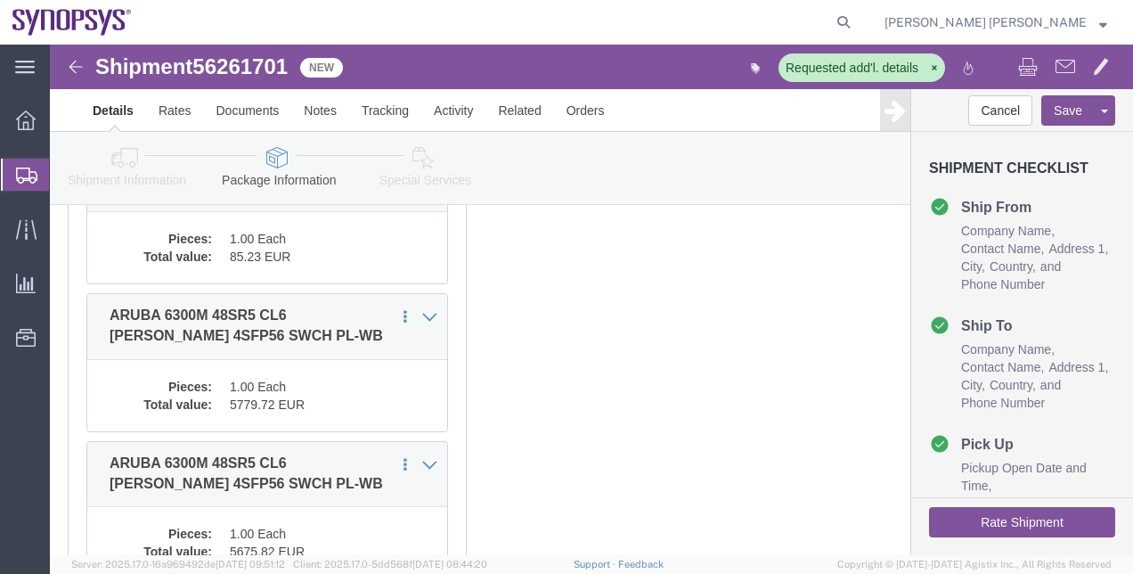
scroll to position [677, 0]
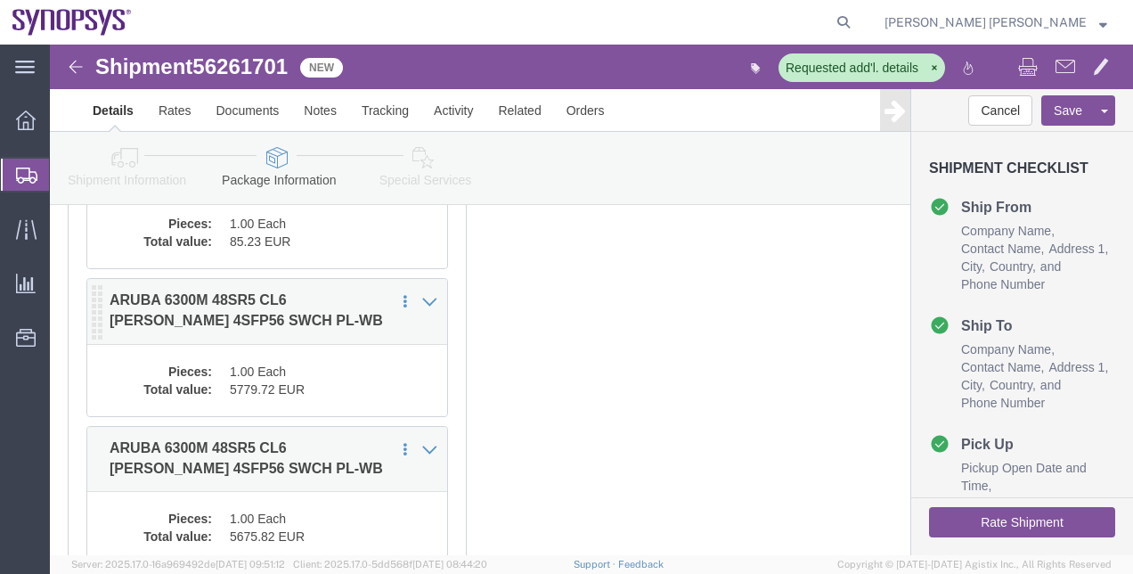
click dd "1.00 Each"
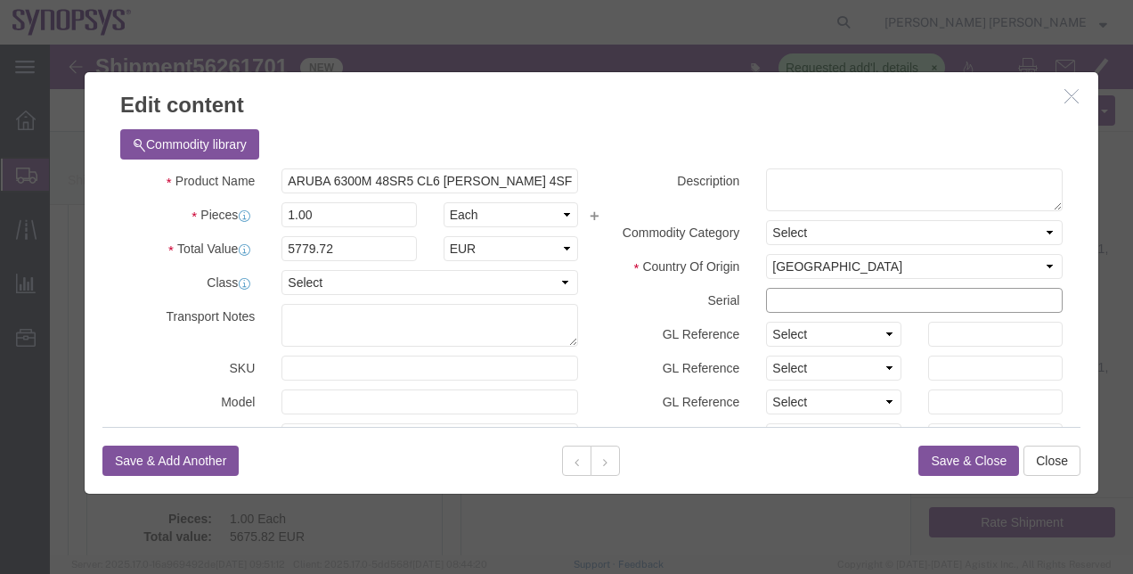
click input "text"
paste input "VN51M3P56F"
type input "VN51M3P56F"
click button "Save & Close"
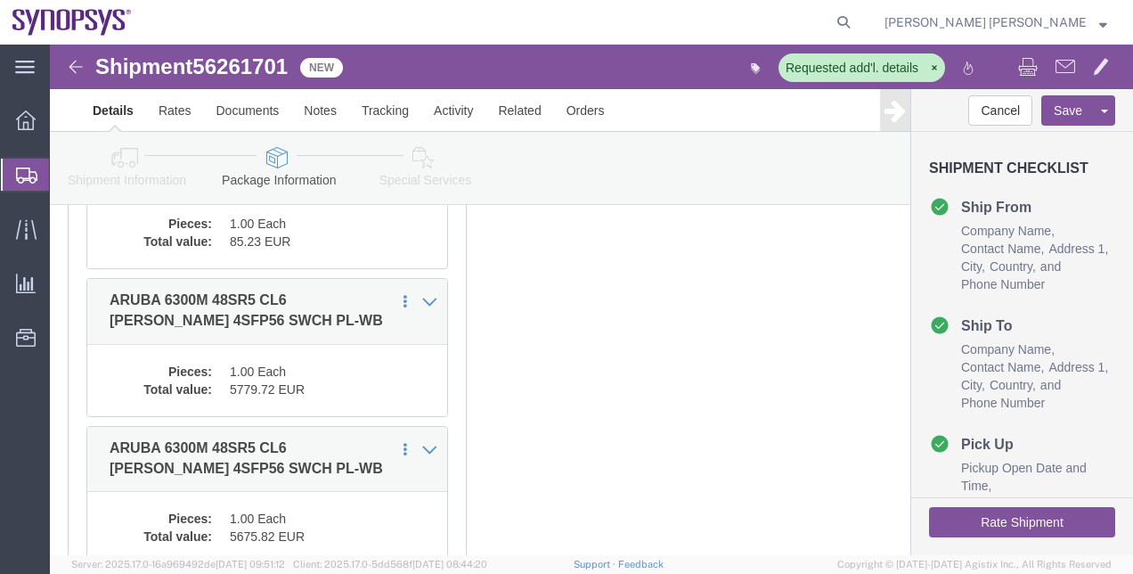
click div "Previous Continue"
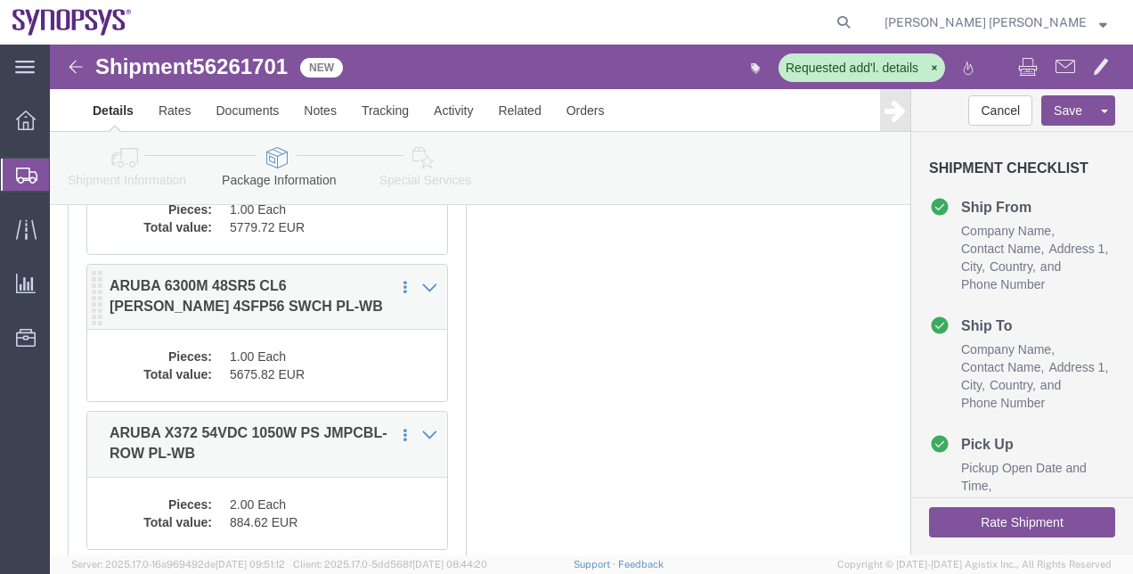
scroll to position [855, 0]
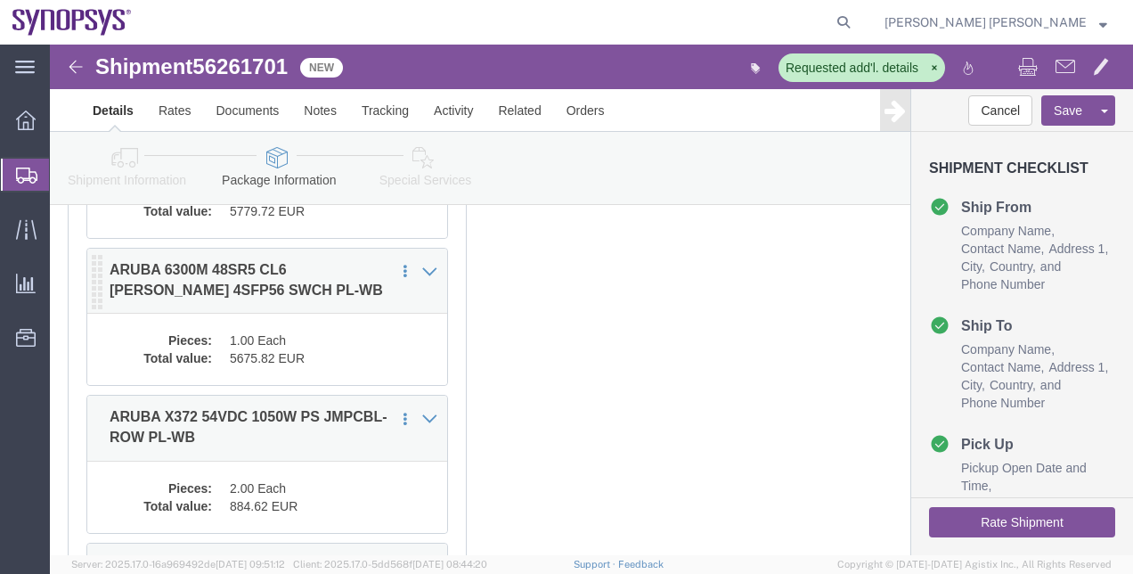
click dd "5675.82 EUR"
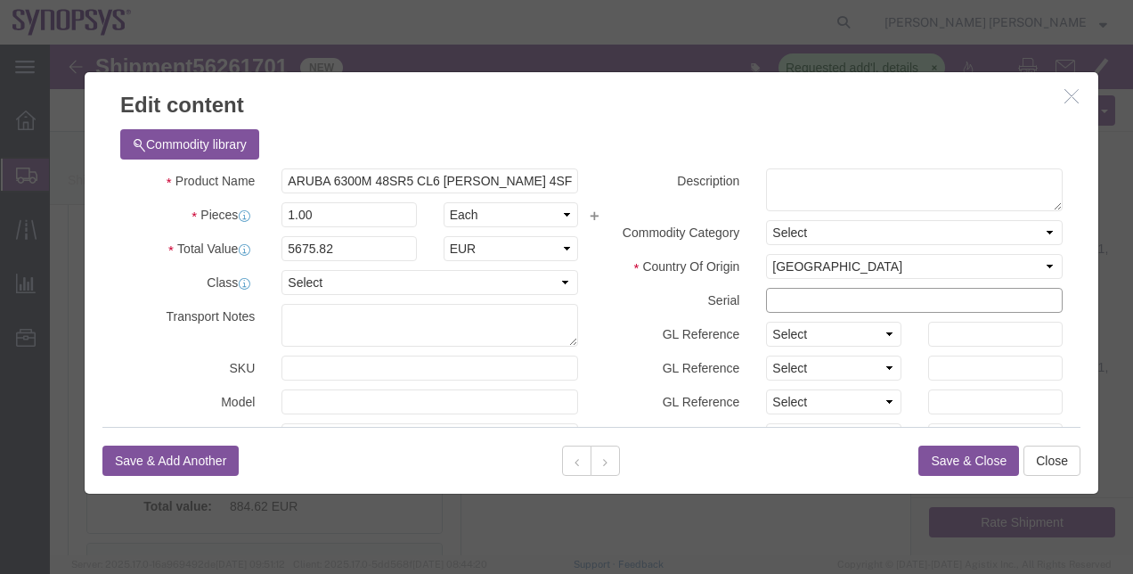
click input "text"
paste input "VN51M3P581"
type input "VN51M3P581"
click input "5675.82"
type input "5779.72"
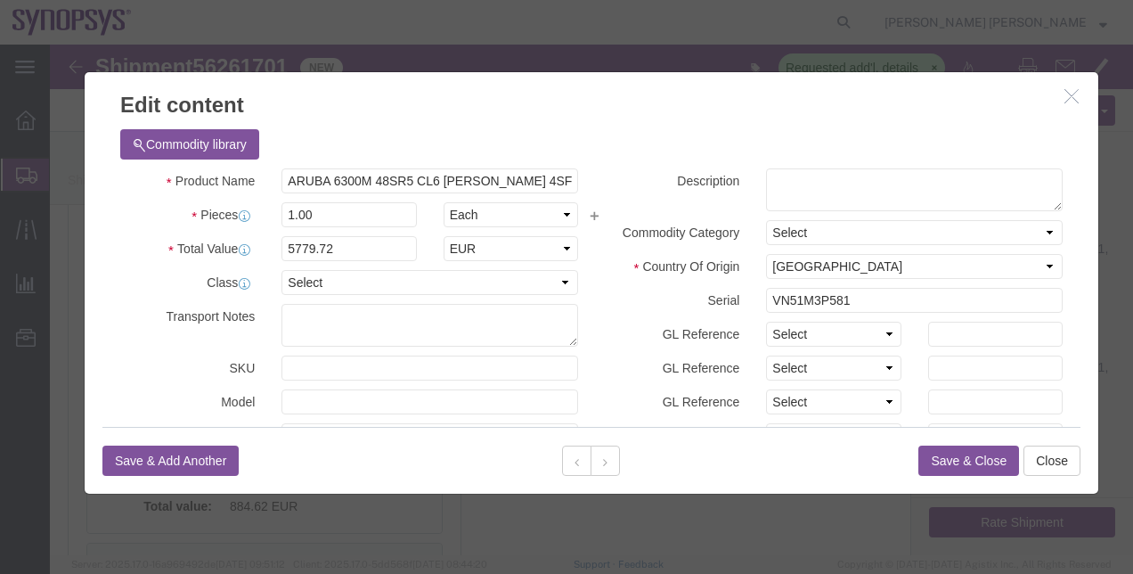
click button "Save & Close"
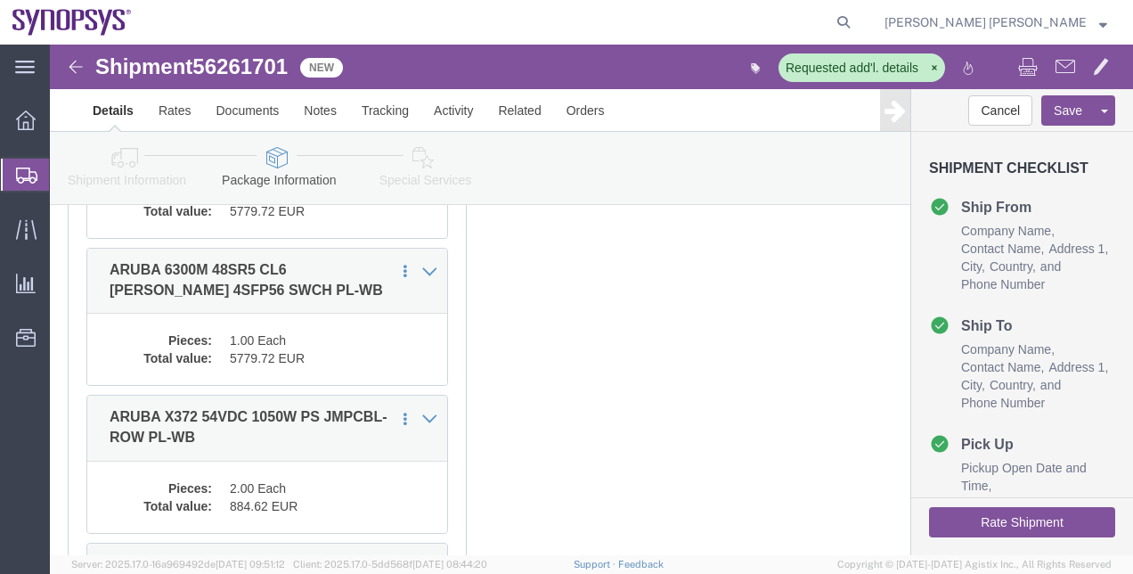
click div "Previous Continue"
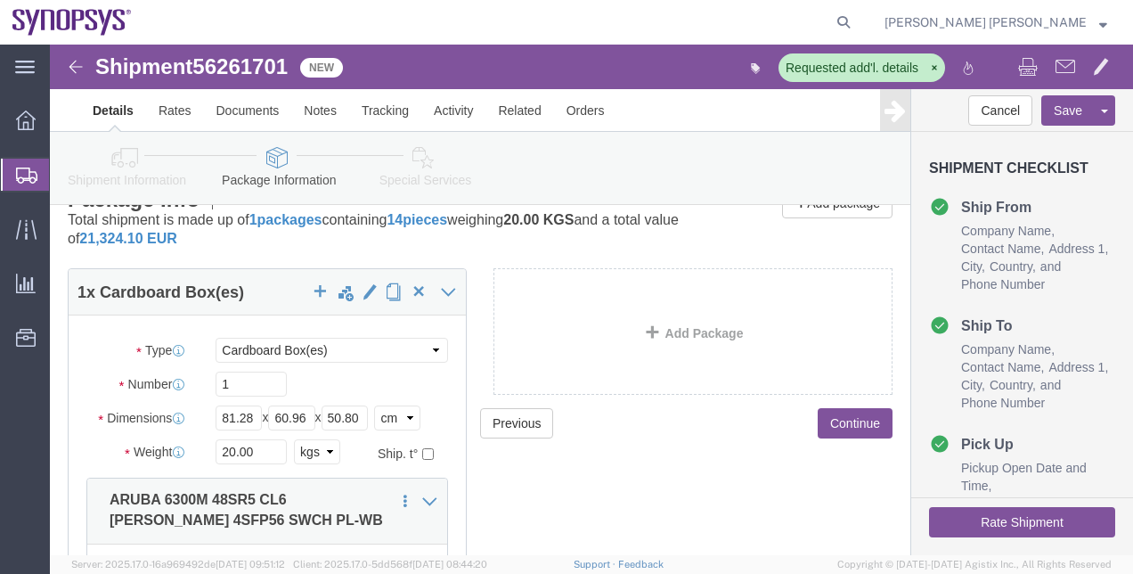
scroll to position [0, 0]
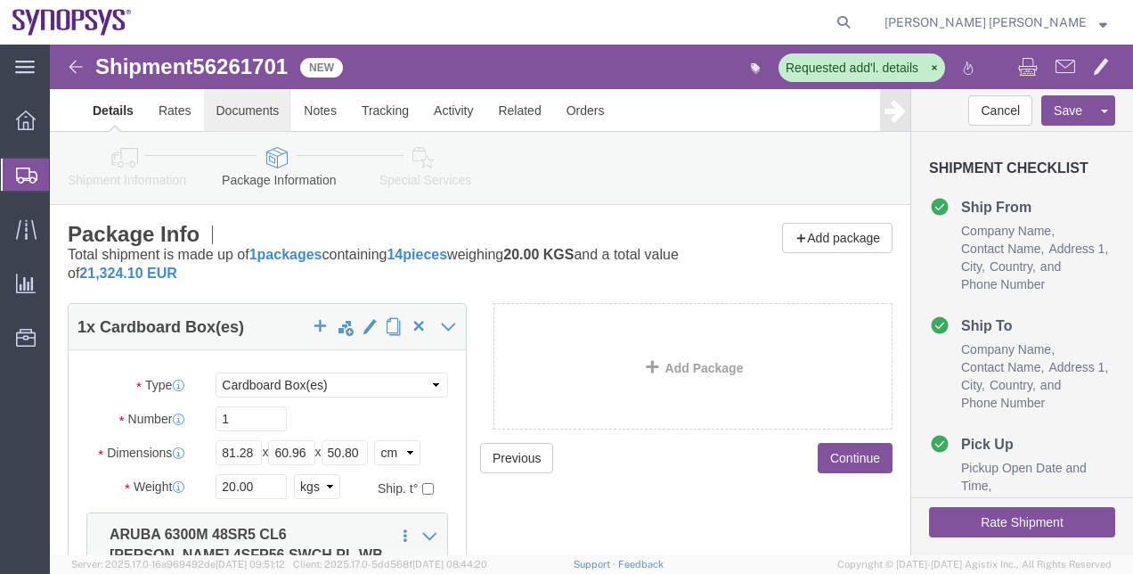
click link "Documents"
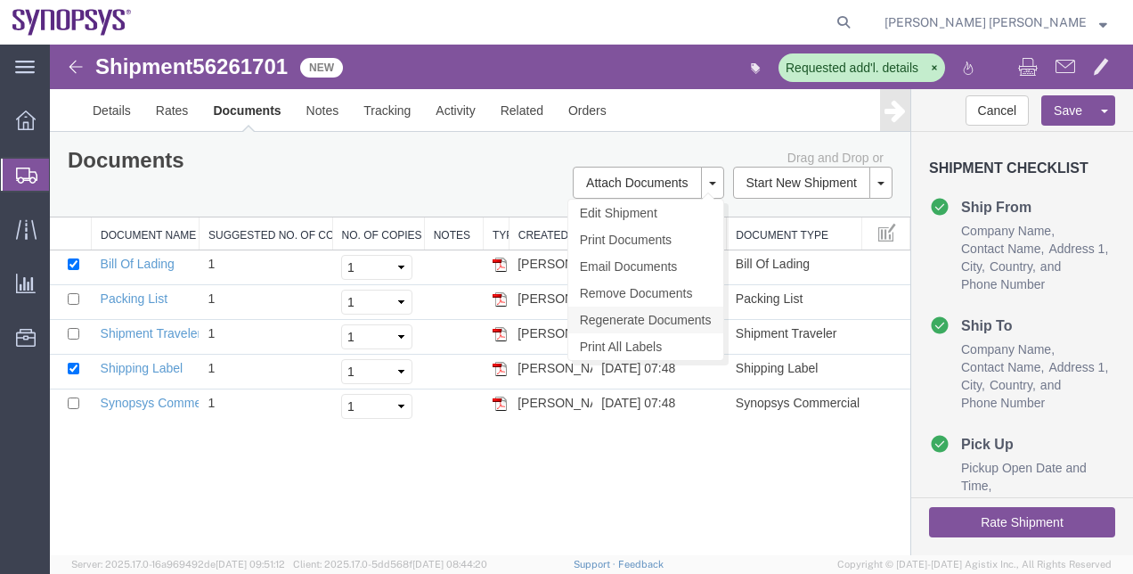
click at [670, 315] on link "Regenerate Documents" at bounding box center [645, 319] width 155 height 27
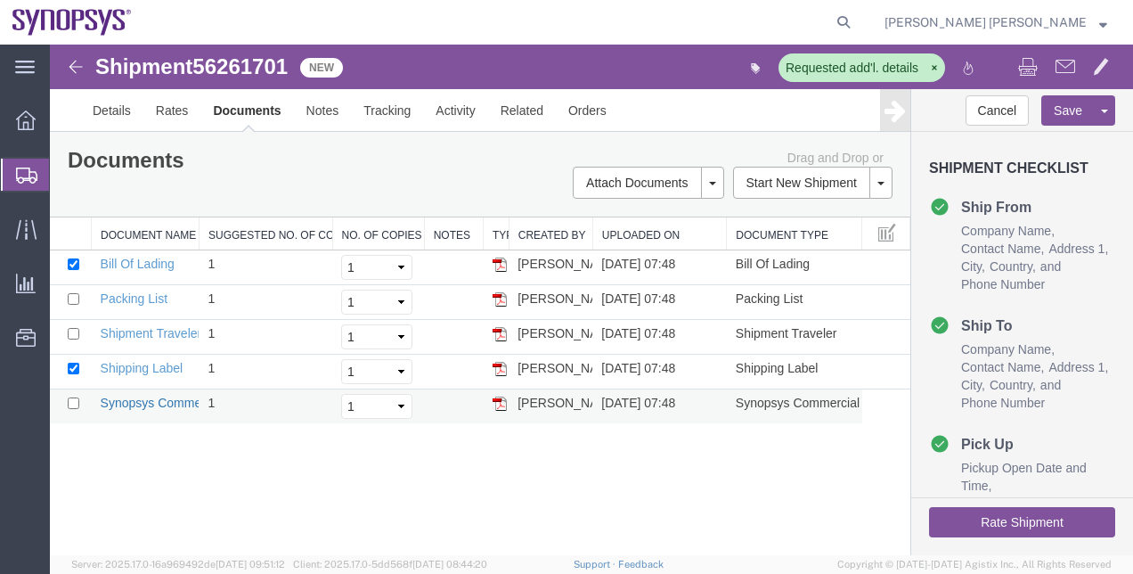
click at [166, 397] on link "Synopsys Commercial Invoice" at bounding box center [184, 402] width 167 height 14
